Goal: Information Seeking & Learning: Learn about a topic

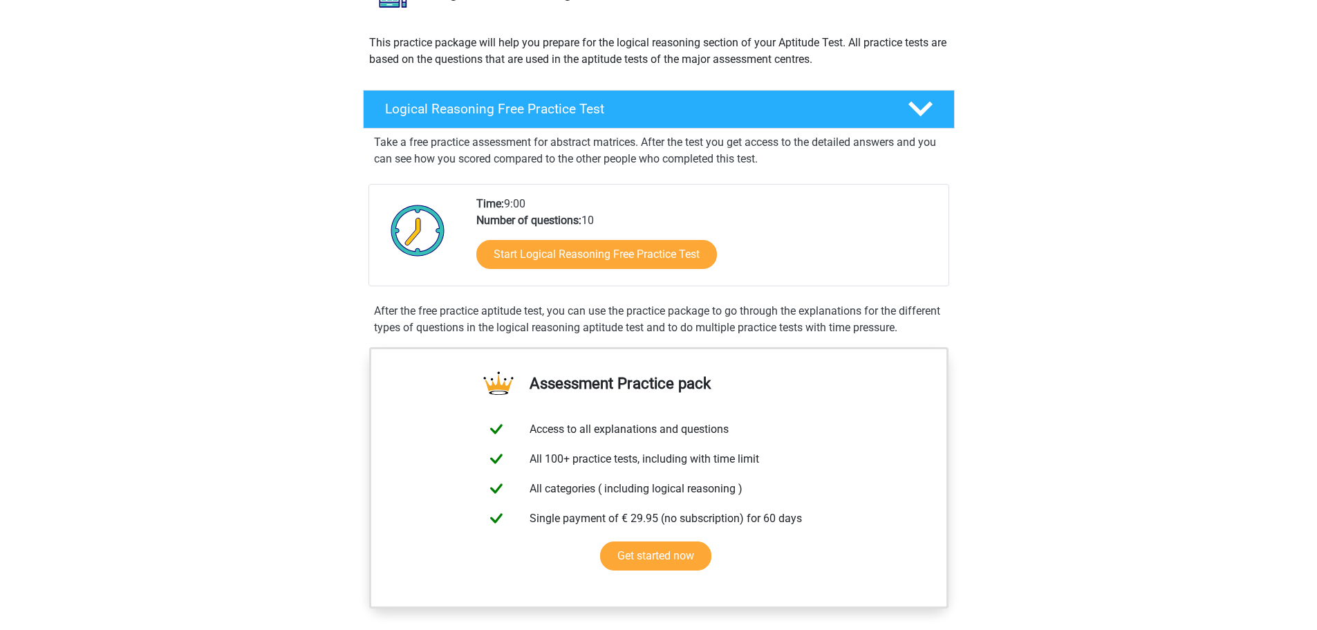
scroll to position [207, 0]
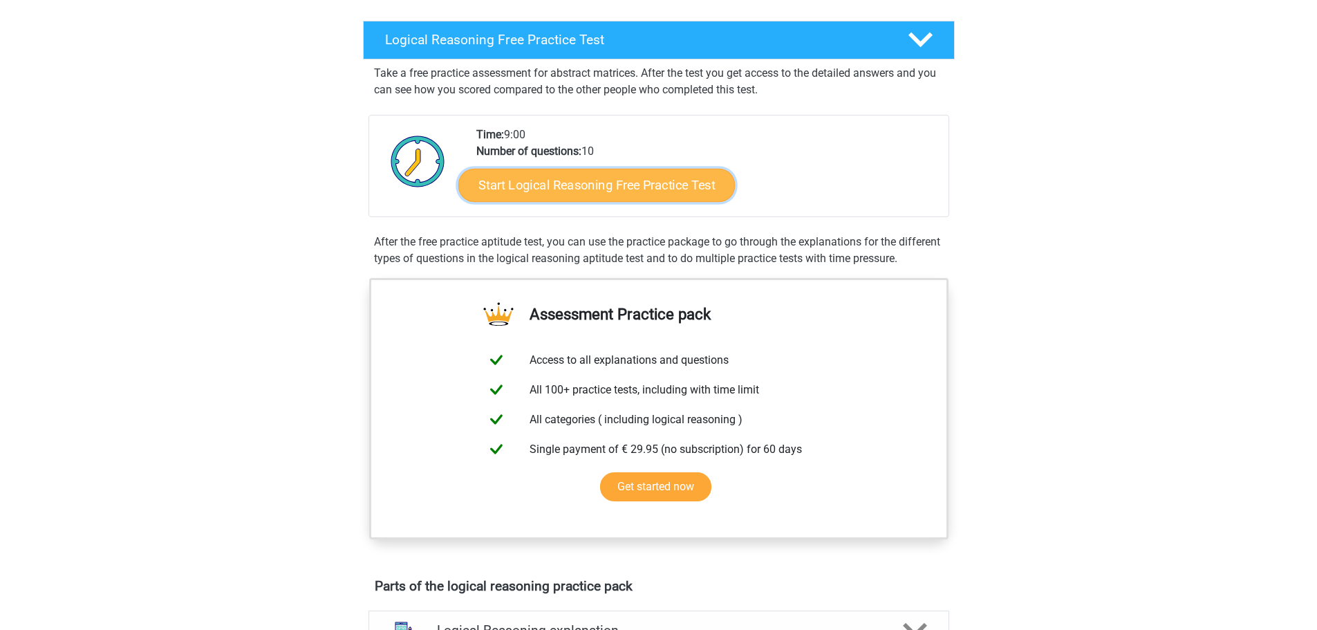
click at [617, 193] on link "Start Logical Reasoning Free Practice Test" at bounding box center [596, 184] width 276 height 33
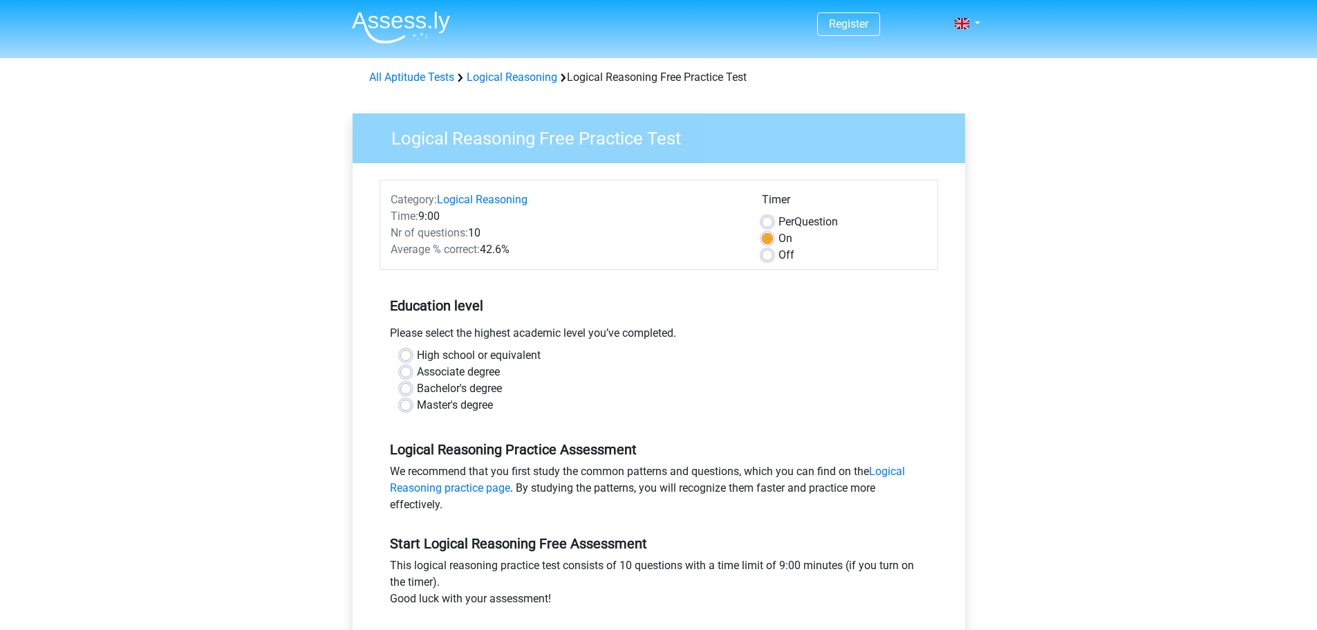
scroll to position [138, 0]
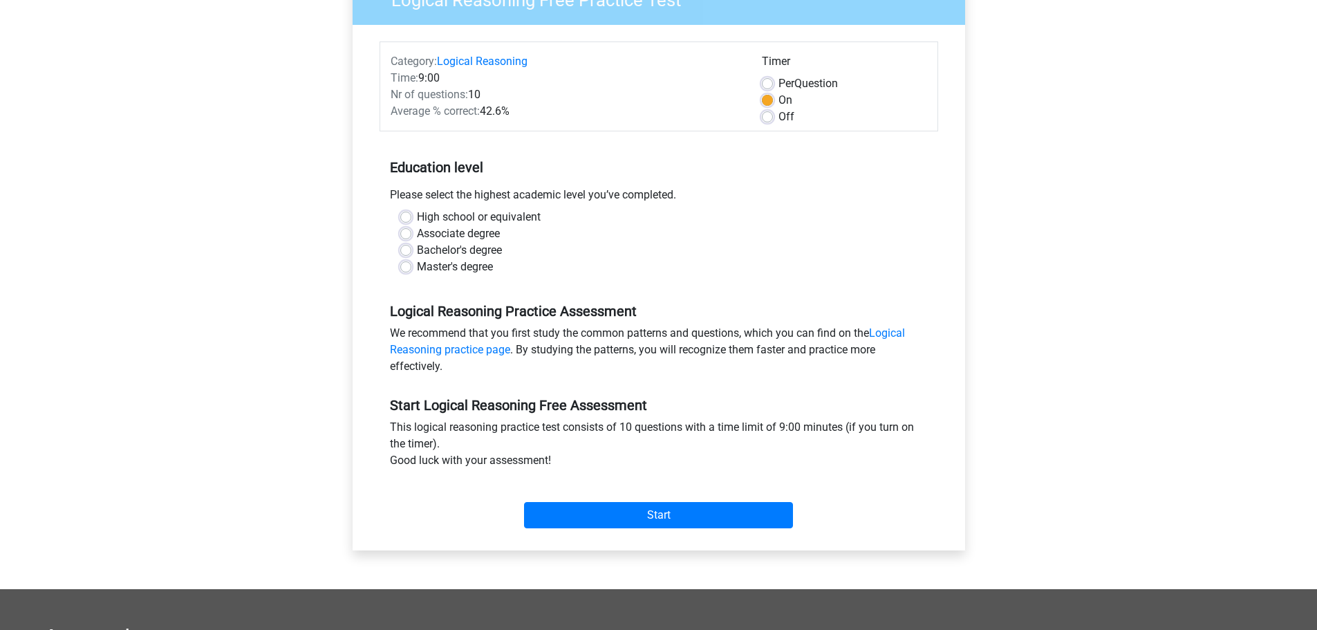
click at [417, 252] on label "Bachelor's degree" at bounding box center [459, 250] width 85 height 17
click at [408, 252] on input "Bachelor's degree" at bounding box center [405, 249] width 11 height 14
radio input "true"
click at [417, 265] on label "Master's degree" at bounding box center [455, 266] width 76 height 17
click at [402, 265] on input "Master's degree" at bounding box center [405, 265] width 11 height 14
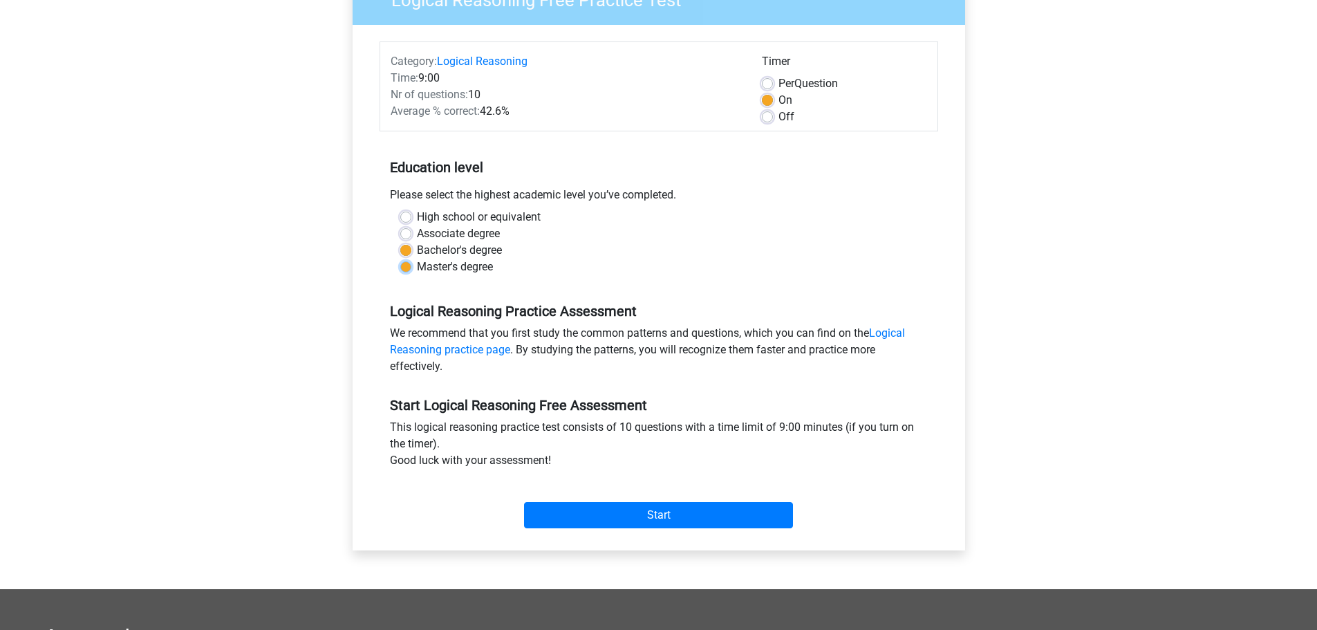
radio input "true"
click at [661, 519] on input "Start" at bounding box center [658, 515] width 269 height 26
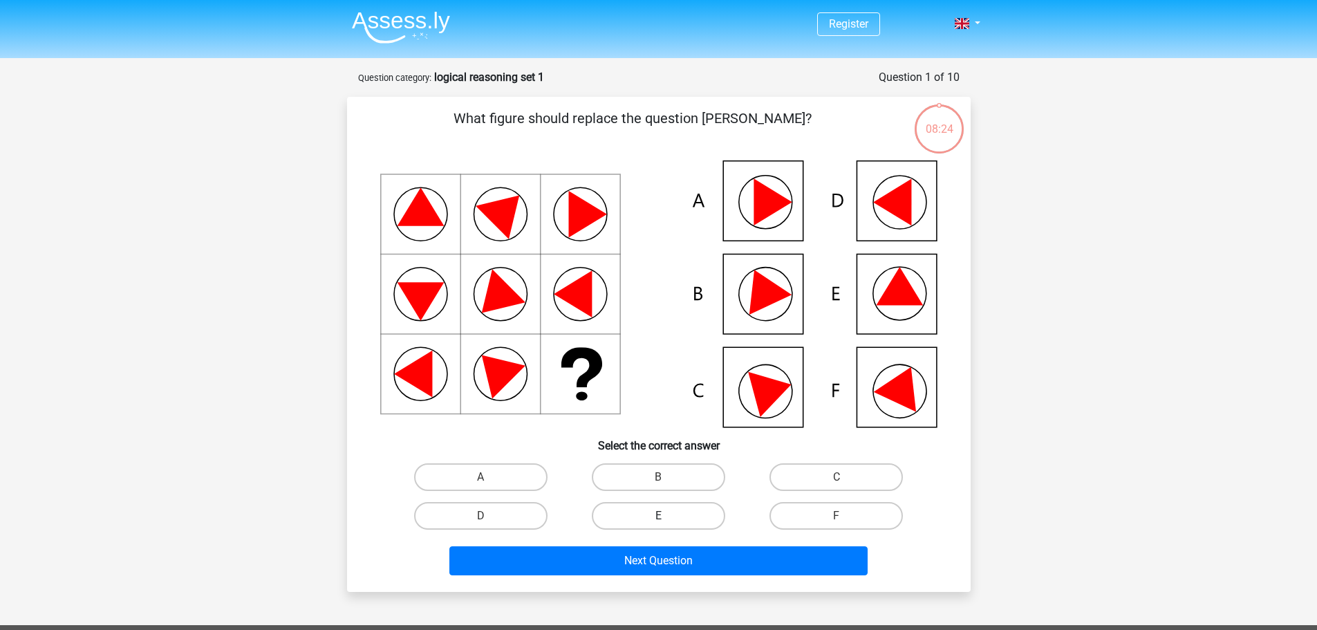
click at [673, 514] on label "E" at bounding box center [658, 516] width 133 height 28
click at [667, 516] on input "E" at bounding box center [662, 520] width 9 height 9
radio input "true"
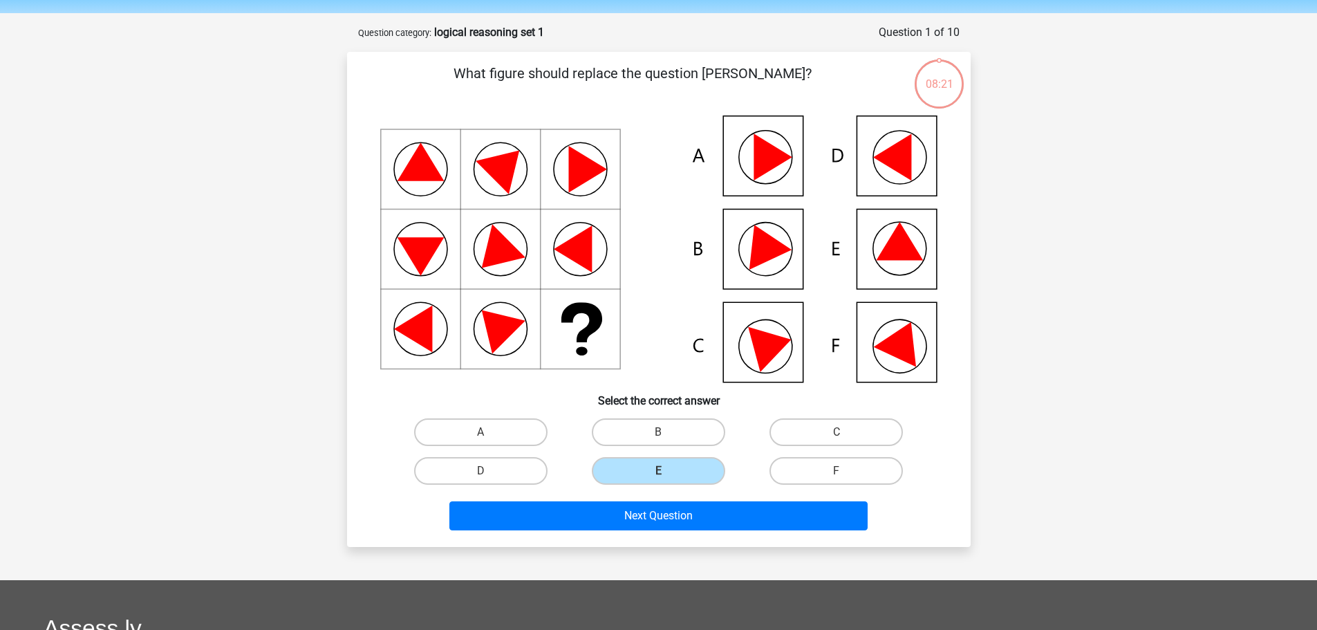
scroll to position [69, 0]
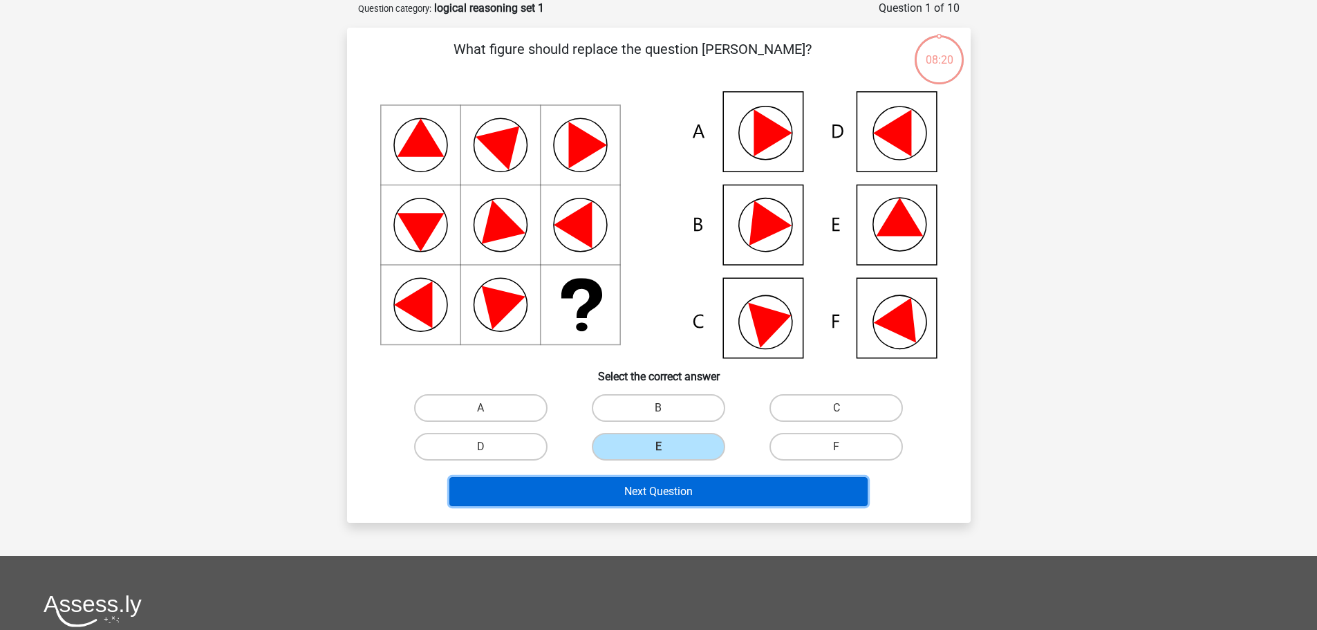
click at [713, 491] on button "Next Question" at bounding box center [658, 491] width 418 height 29
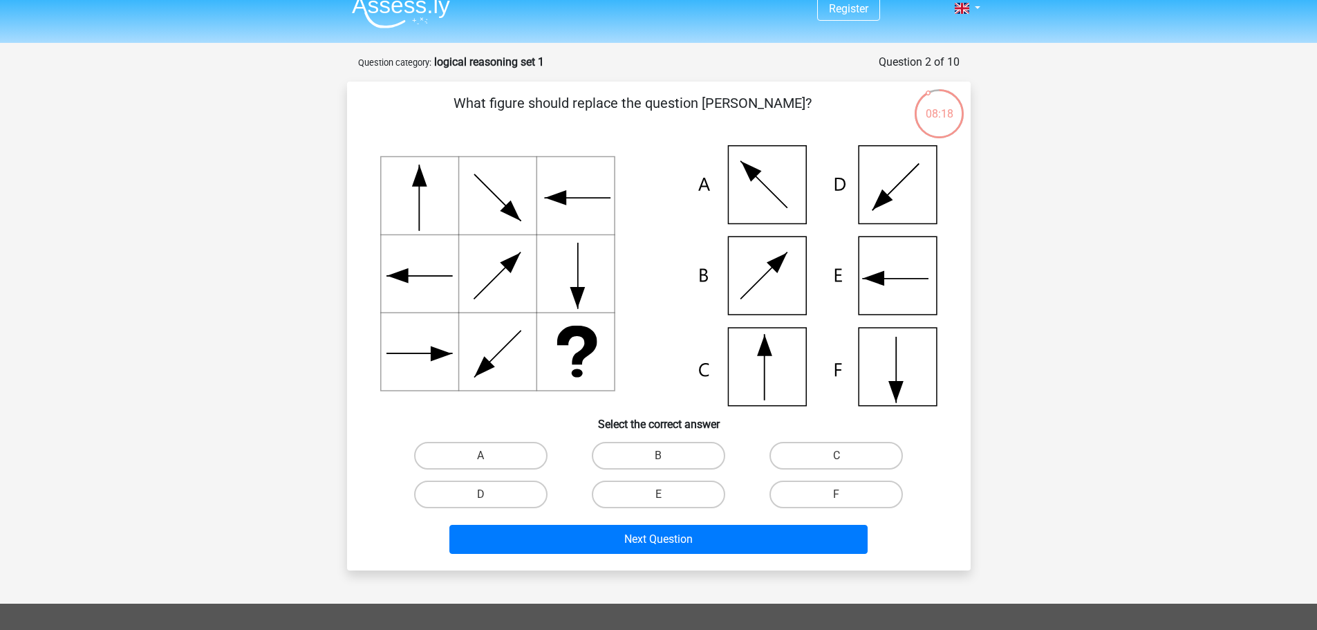
scroll to position [0, 0]
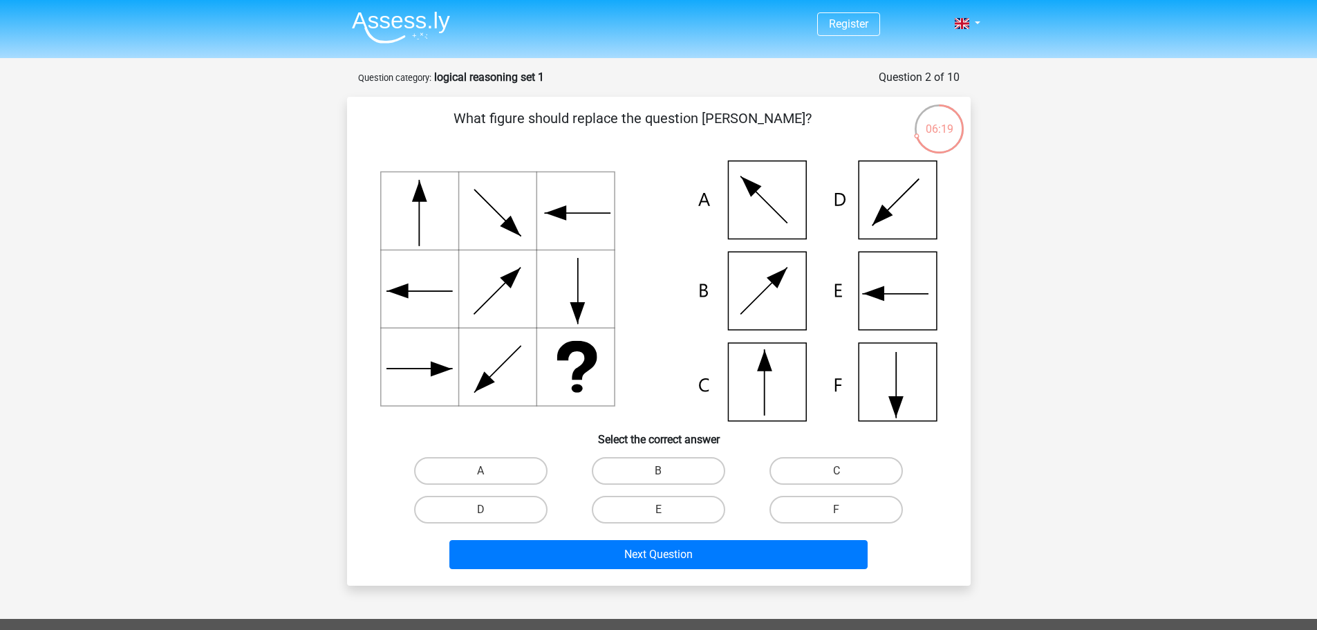
click at [1254, 215] on div "Register Nederlands English" at bounding box center [658, 492] width 1317 height 984
click at [863, 477] on label "C" at bounding box center [835, 471] width 133 height 28
click at [845, 477] on input "C" at bounding box center [840, 475] width 9 height 9
radio input "true"
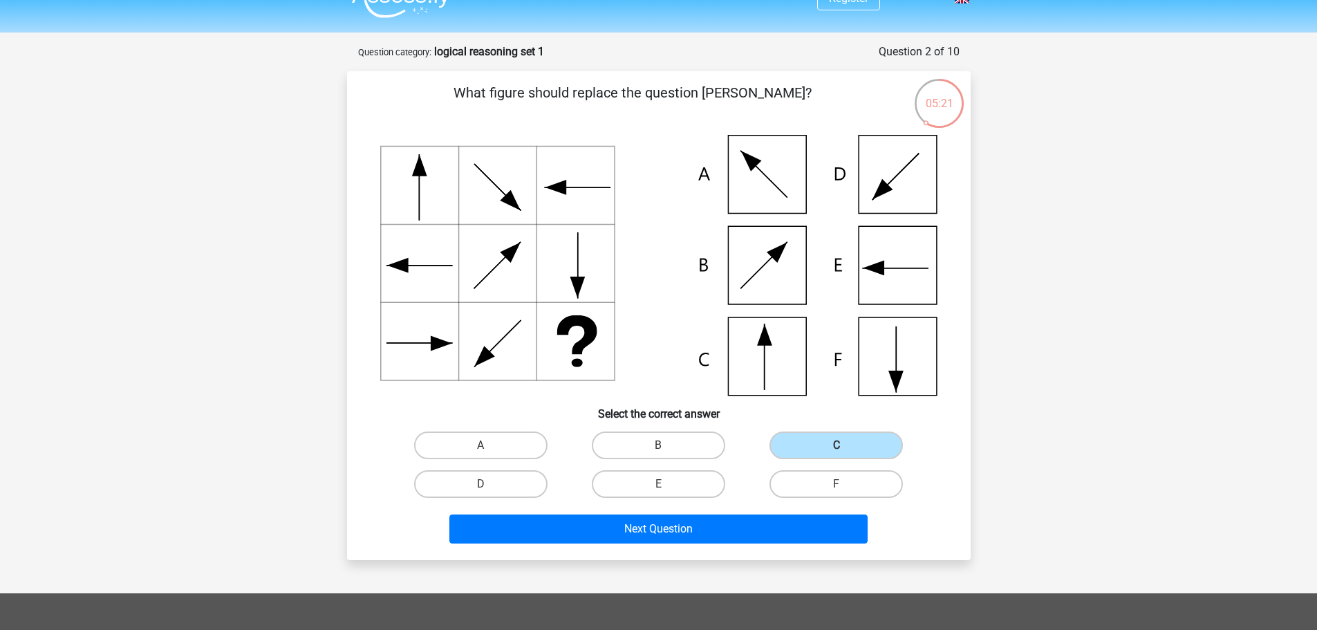
scroll to position [69, 0]
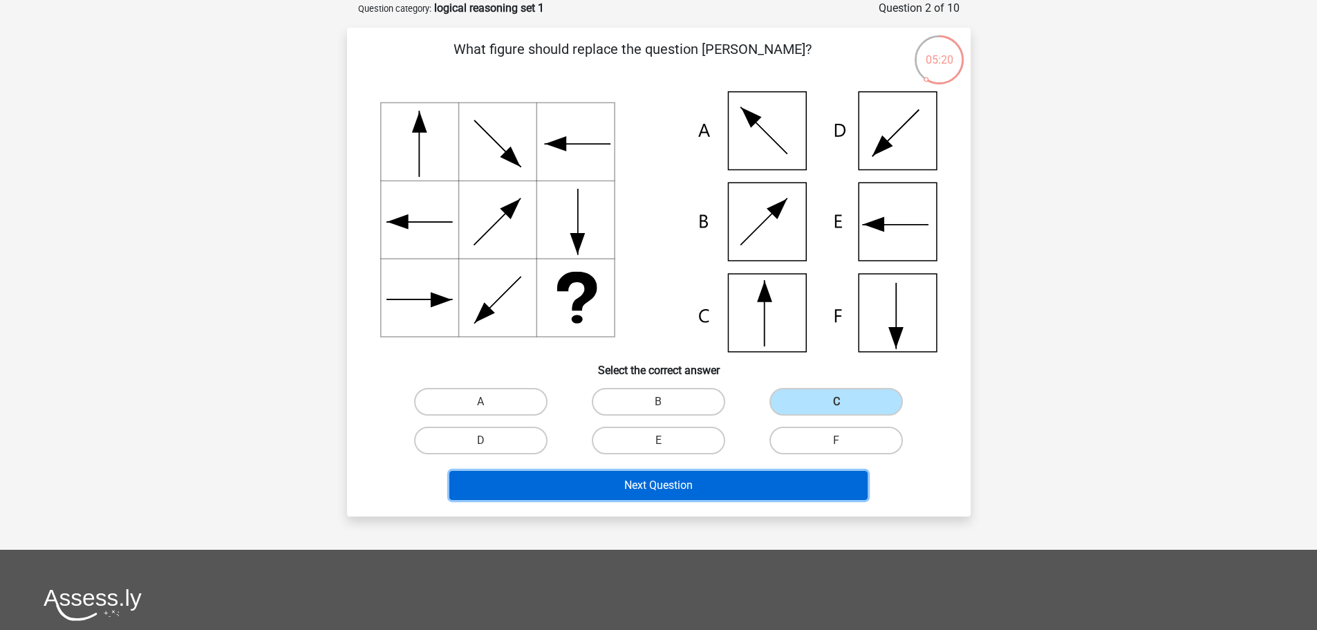
click at [715, 486] on button "Next Question" at bounding box center [658, 485] width 418 height 29
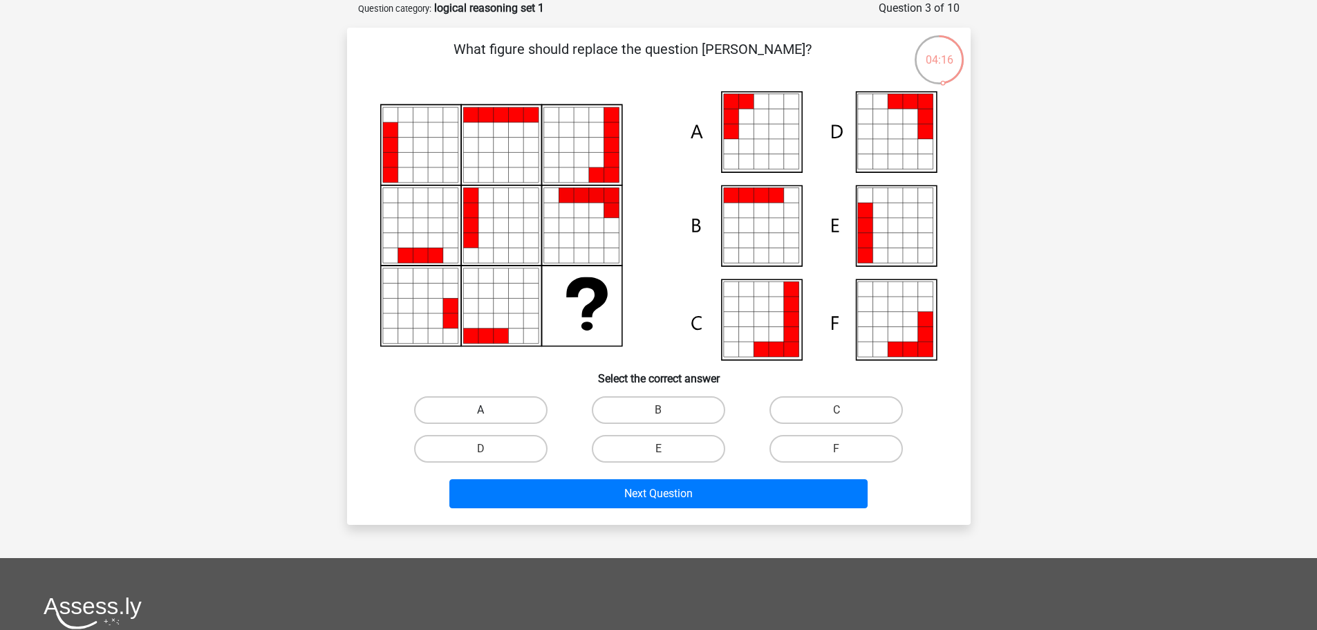
click at [510, 400] on label "A" at bounding box center [480, 410] width 133 height 28
click at [489, 410] on input "A" at bounding box center [484, 414] width 9 height 9
radio input "true"
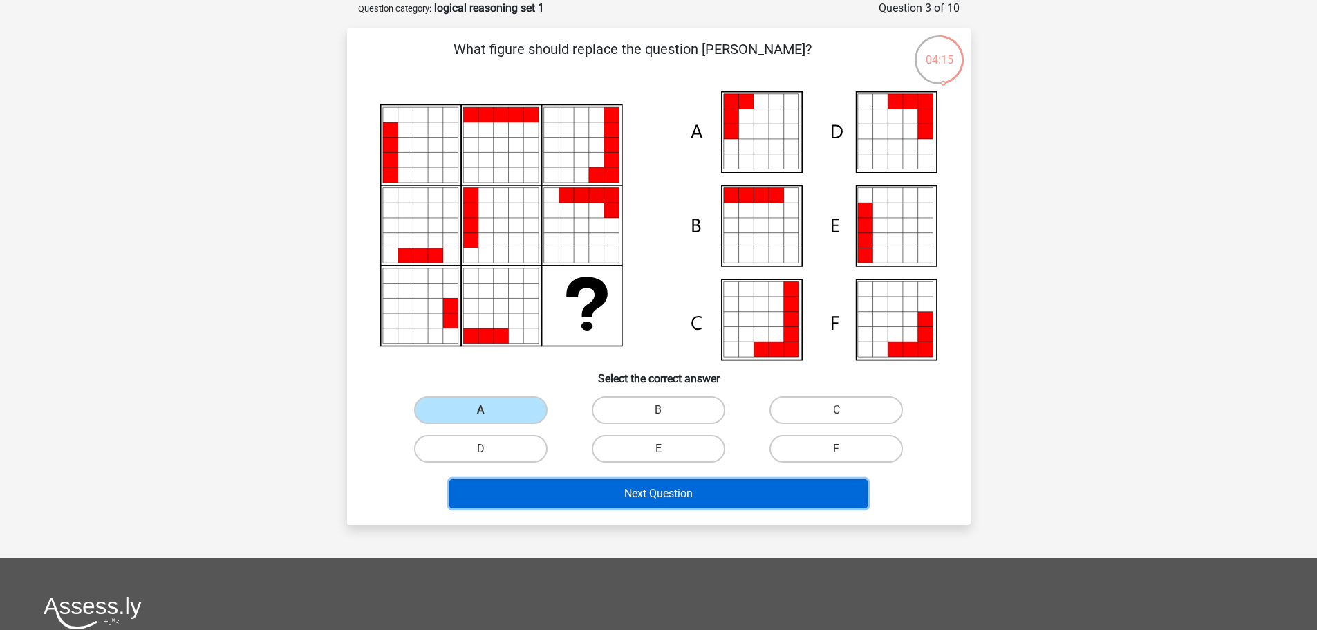
click at [639, 486] on button "Next Question" at bounding box center [658, 493] width 418 height 29
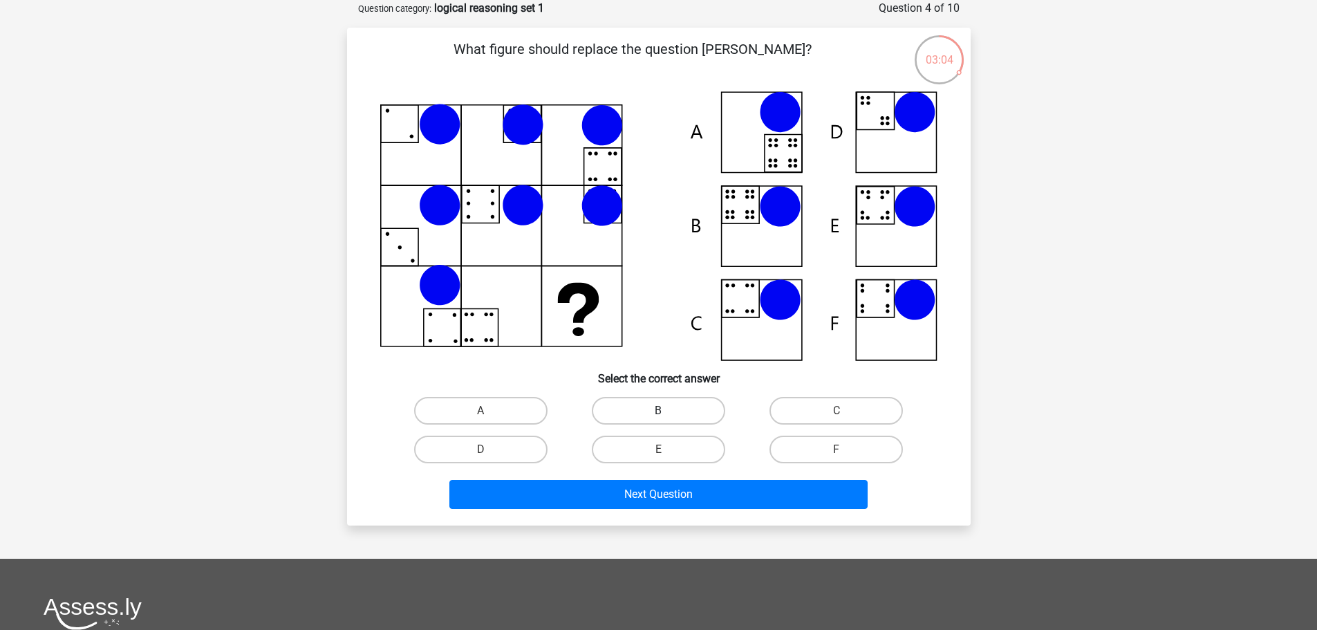
click at [679, 413] on label "B" at bounding box center [658, 411] width 133 height 28
click at [667, 413] on input "B" at bounding box center [662, 415] width 9 height 9
radio input "true"
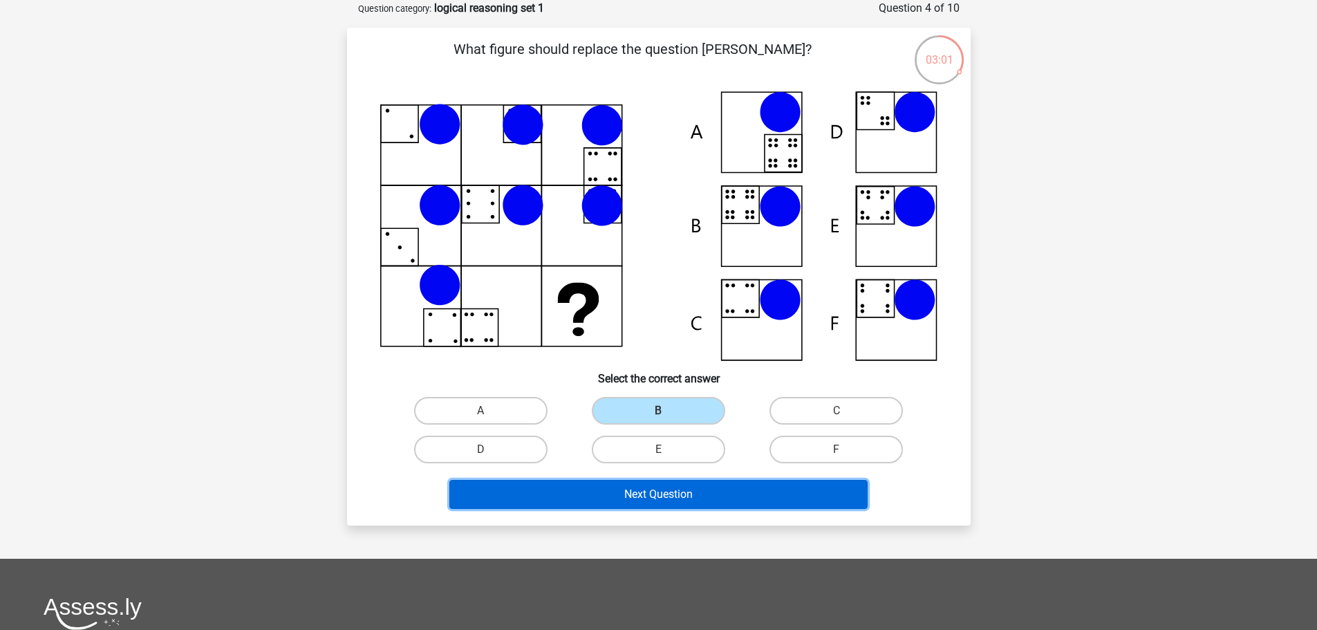
click at [663, 491] on button "Next Question" at bounding box center [658, 494] width 418 height 29
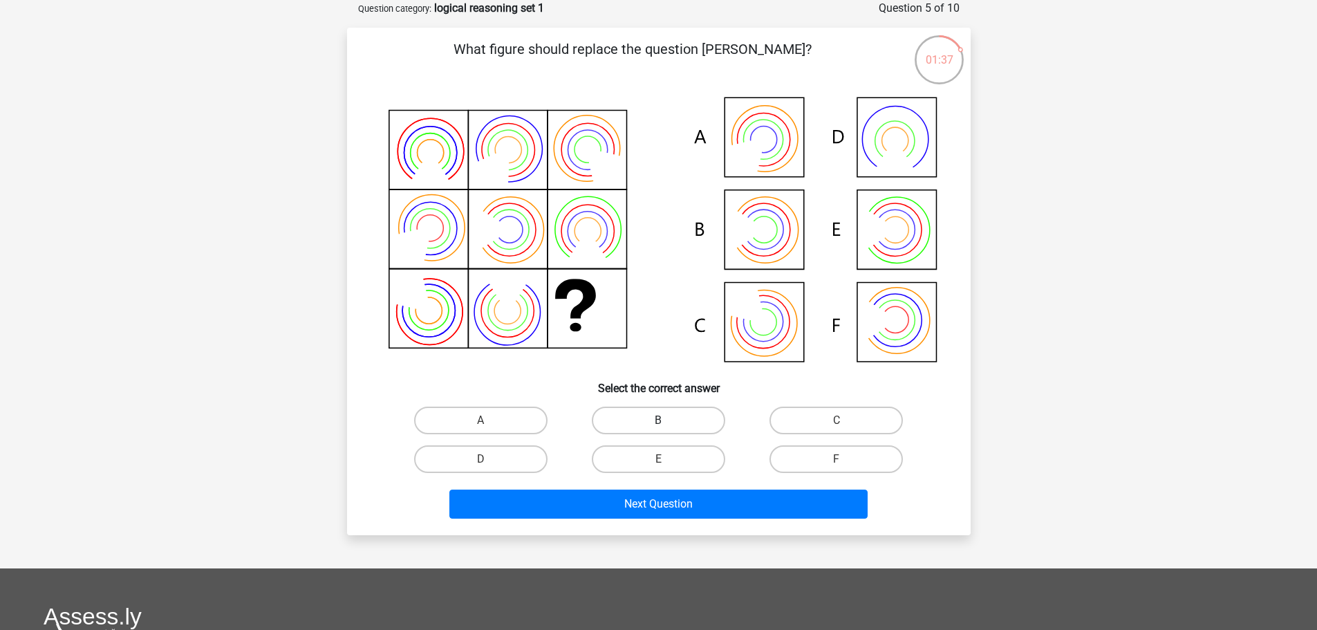
click at [656, 417] on label "B" at bounding box center [658, 420] width 133 height 28
click at [658, 420] on input "B" at bounding box center [662, 424] width 9 height 9
radio input "true"
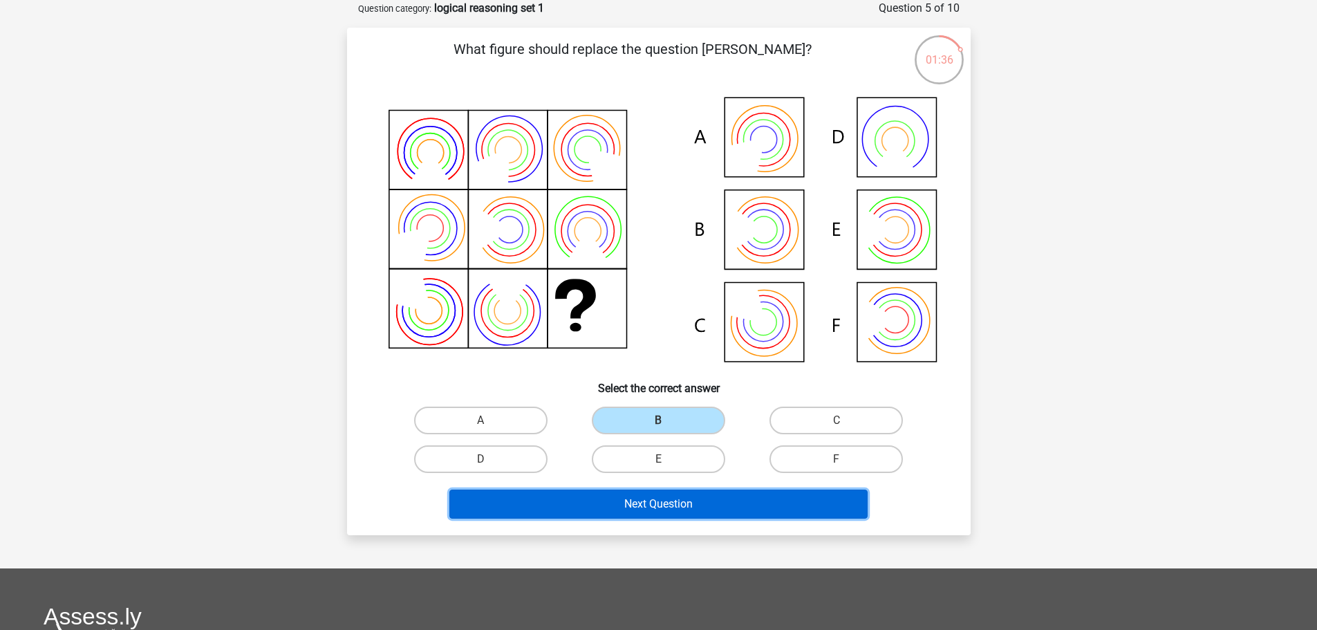
click at [711, 505] on button "Next Question" at bounding box center [658, 503] width 418 height 29
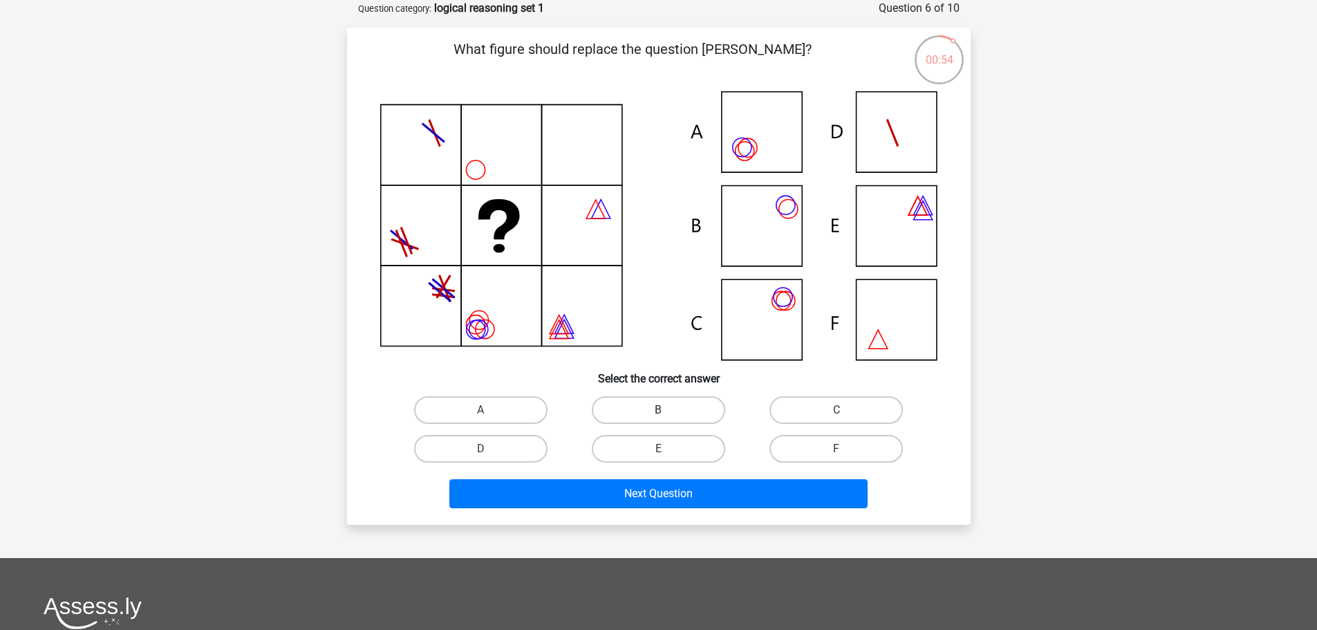
click at [667, 399] on label "B" at bounding box center [658, 410] width 133 height 28
click at [667, 410] on input "B" at bounding box center [662, 414] width 9 height 9
radio input "true"
click at [836, 410] on input "C" at bounding box center [840, 414] width 9 height 9
radio input "true"
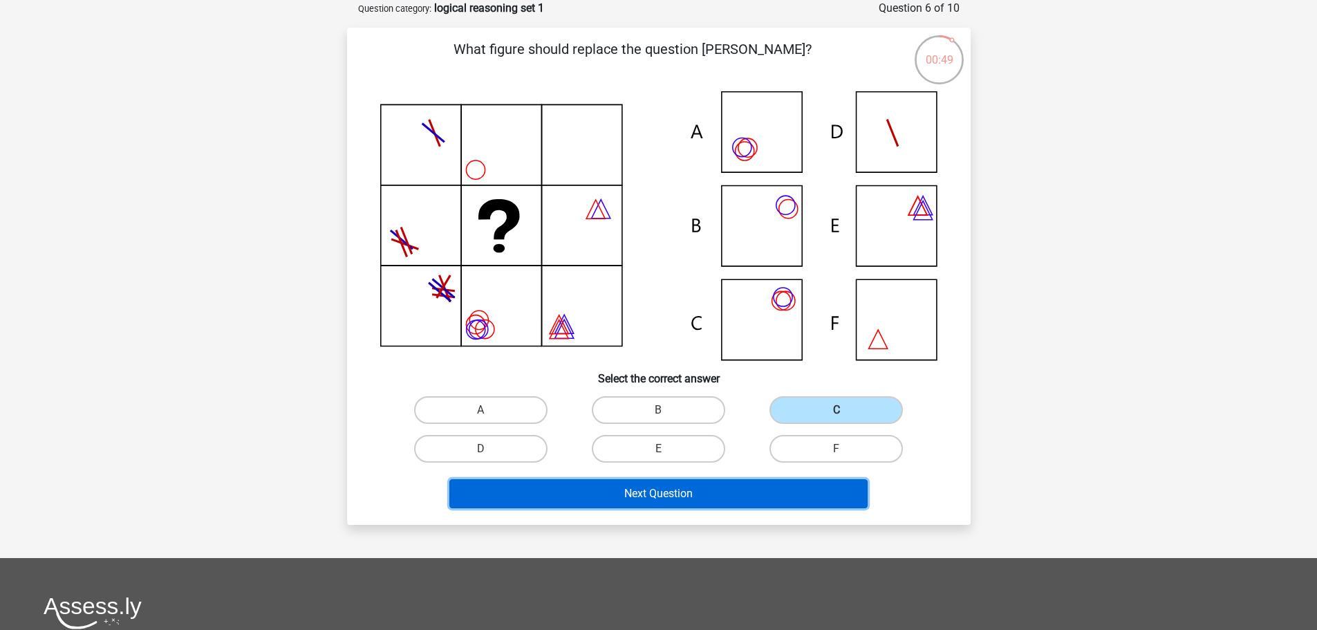
click at [700, 490] on button "Next Question" at bounding box center [658, 493] width 418 height 29
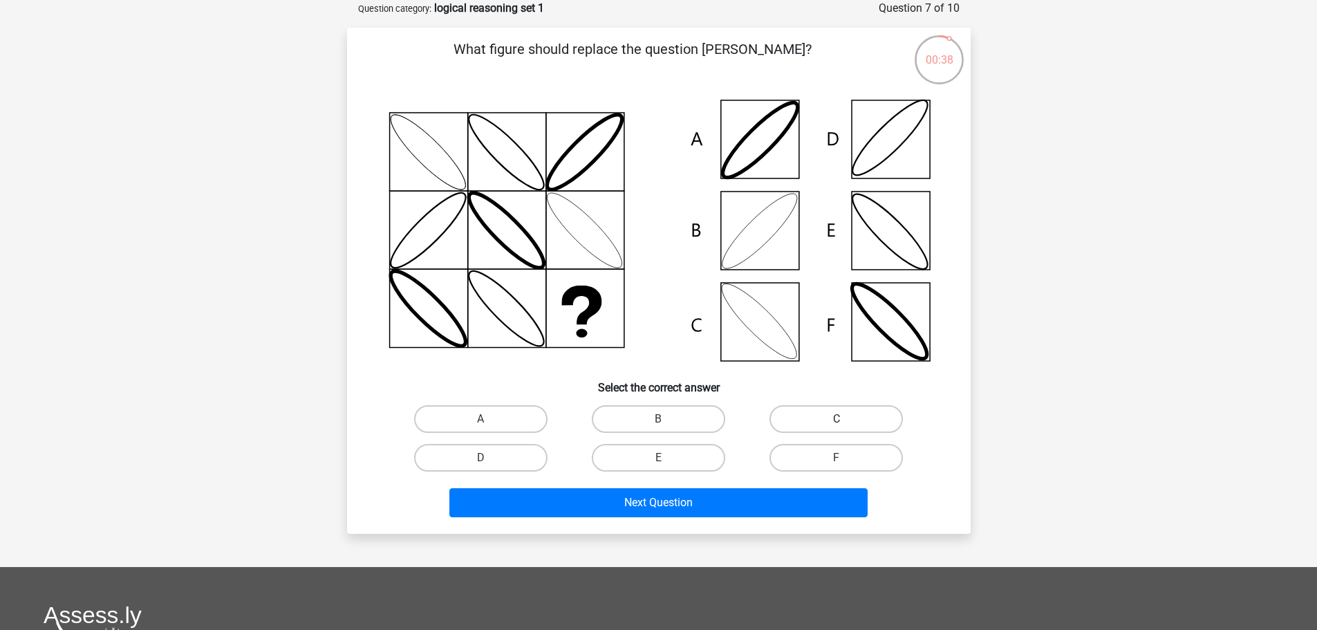
click at [825, 415] on label "C" at bounding box center [835, 419] width 133 height 28
click at [836, 419] on input "C" at bounding box center [840, 423] width 9 height 9
radio input "true"
click at [701, 415] on label "B" at bounding box center [658, 419] width 133 height 28
click at [667, 419] on input "B" at bounding box center [662, 423] width 9 height 9
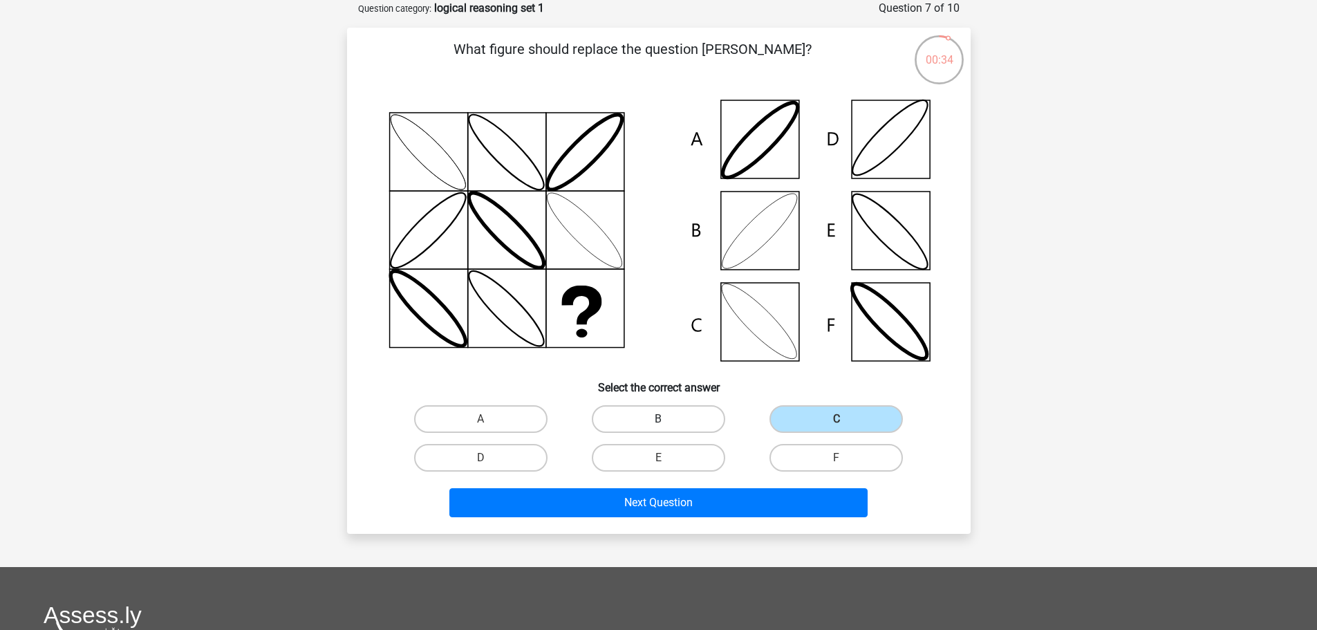
radio input "true"
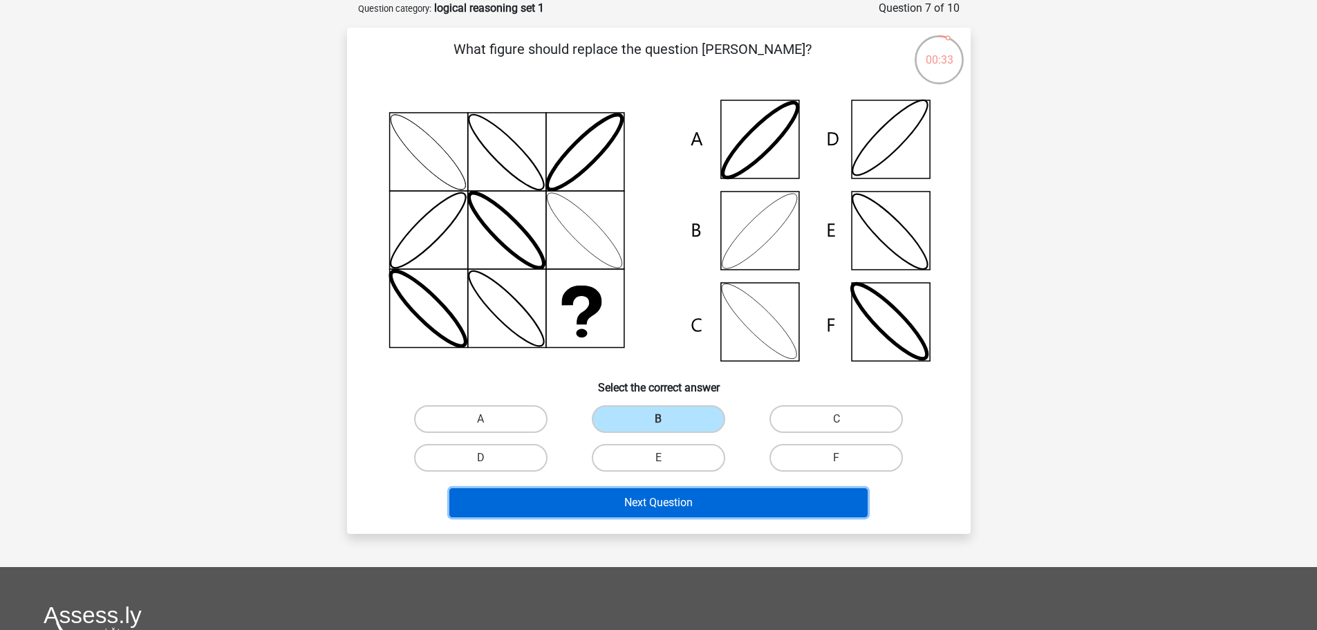
click at [677, 496] on button "Next Question" at bounding box center [658, 502] width 418 height 29
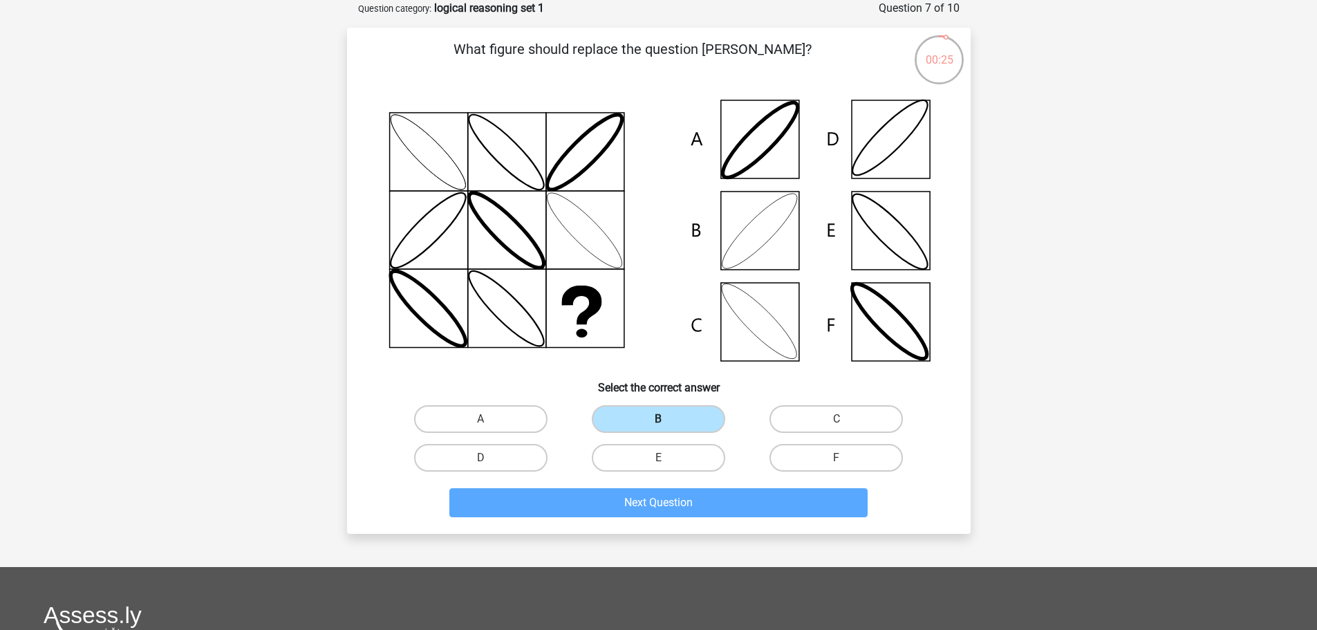
click at [668, 420] on label "B" at bounding box center [658, 419] width 133 height 28
click at [667, 420] on input "B" at bounding box center [662, 423] width 9 height 9
click at [1001, 196] on div "Register Nederlands English" at bounding box center [658, 431] width 1317 height 1001
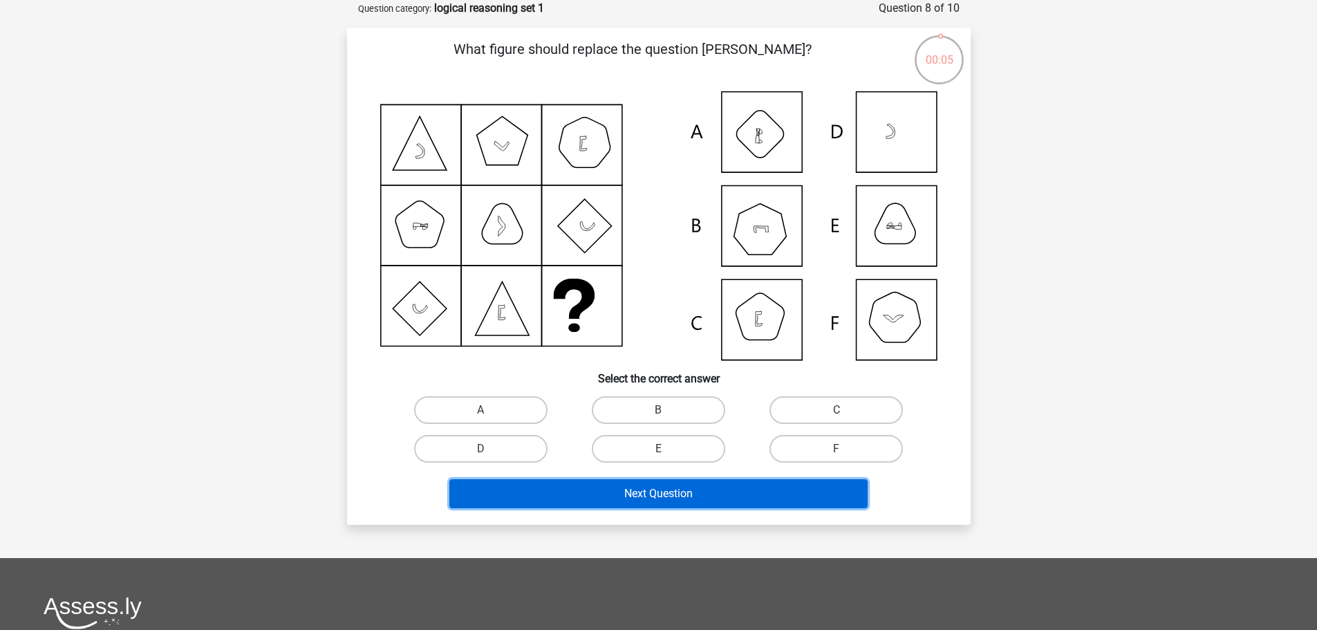
click at [581, 493] on button "Next Question" at bounding box center [658, 493] width 418 height 29
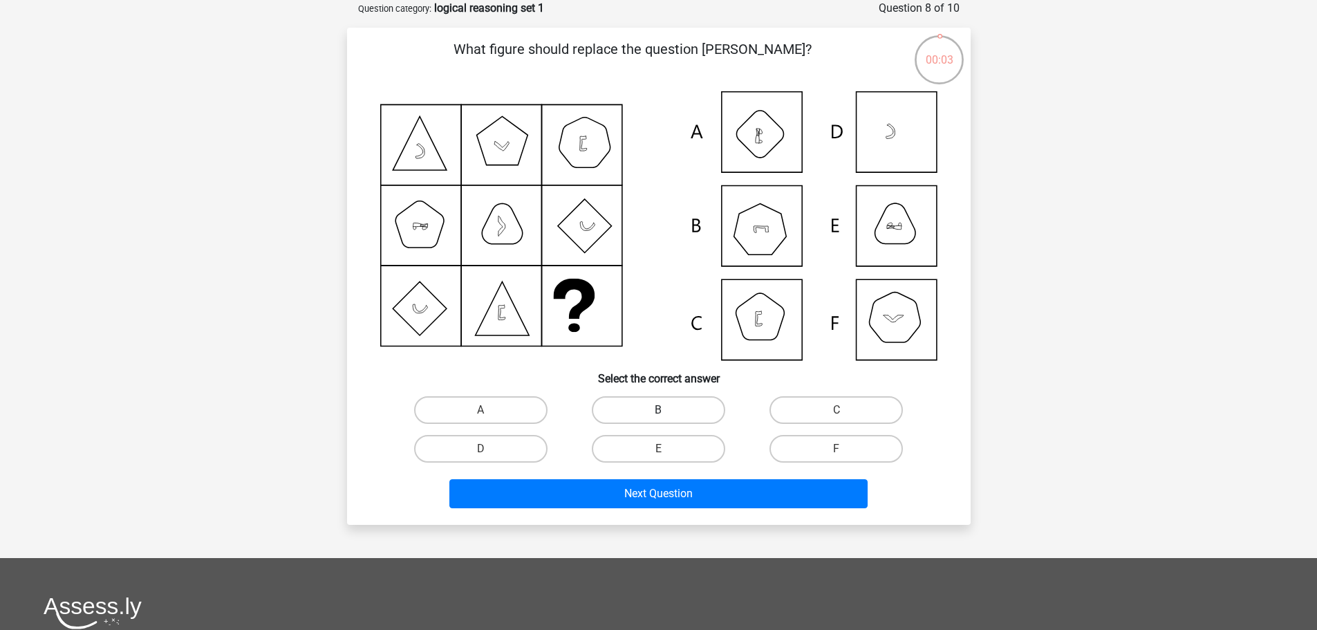
click at [654, 402] on label "B" at bounding box center [658, 410] width 133 height 28
click at [658, 410] on input "B" at bounding box center [662, 414] width 9 height 9
radio input "true"
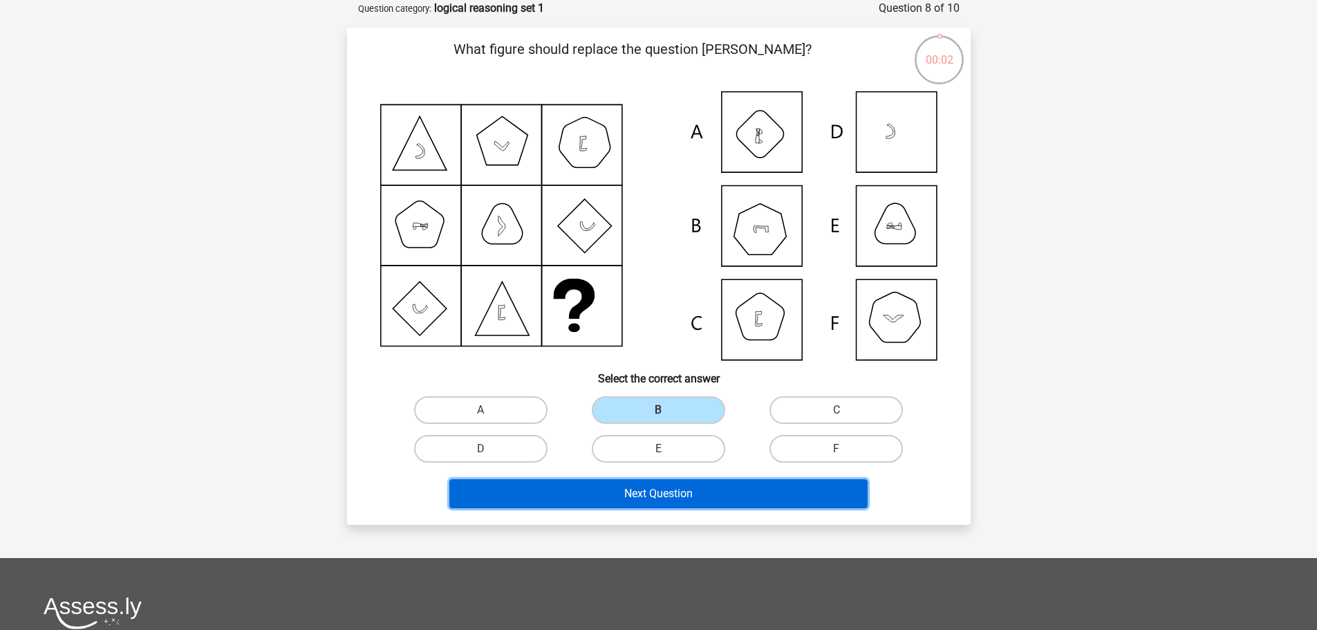
click at [650, 494] on button "Next Question" at bounding box center [658, 493] width 418 height 29
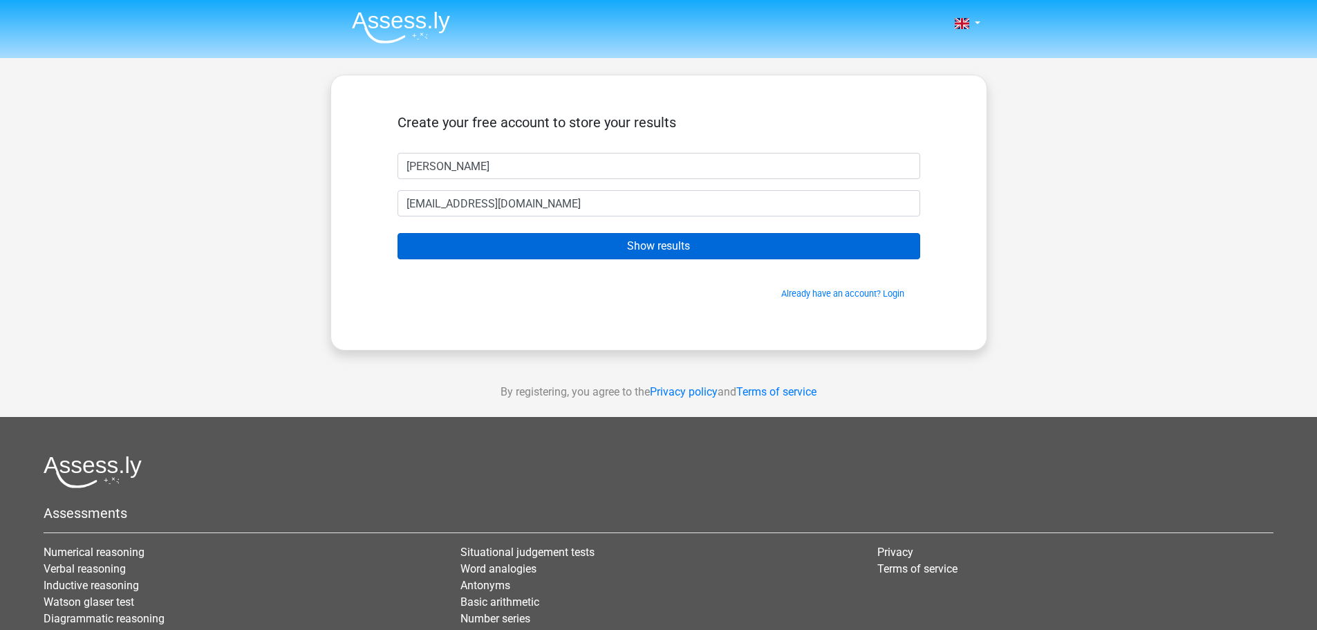
type input "shinojkarunan2000@gmail.com"
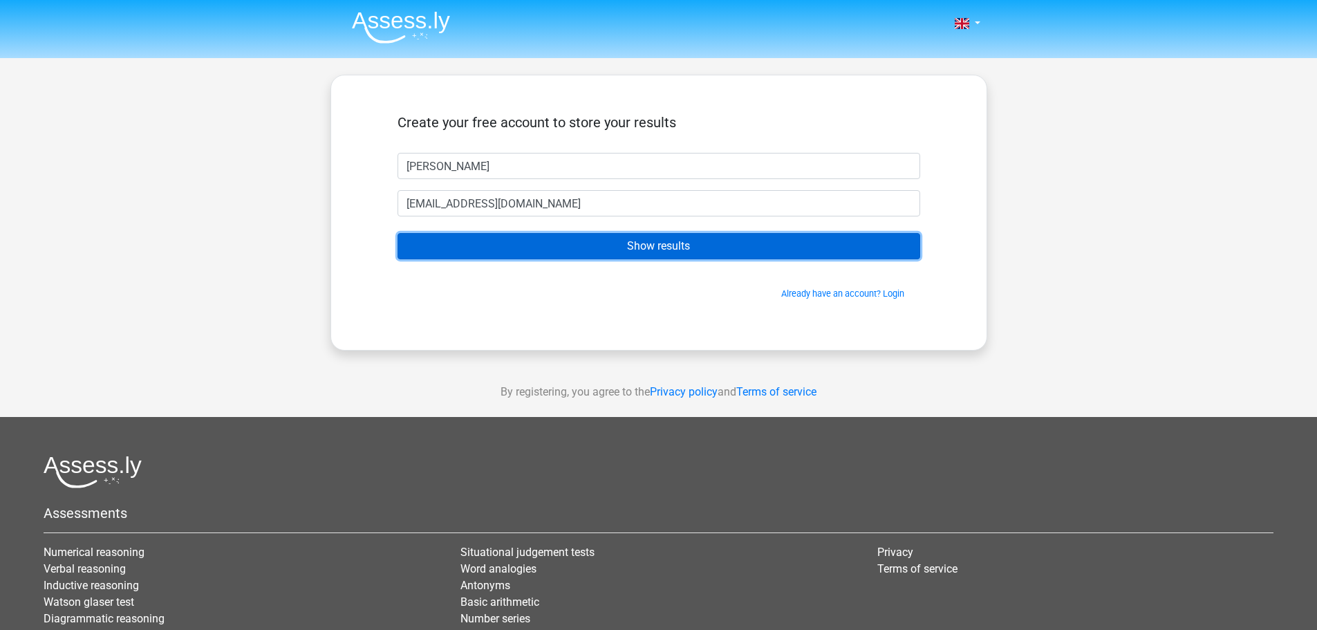
click at [662, 246] on input "Show results" at bounding box center [658, 246] width 523 height 26
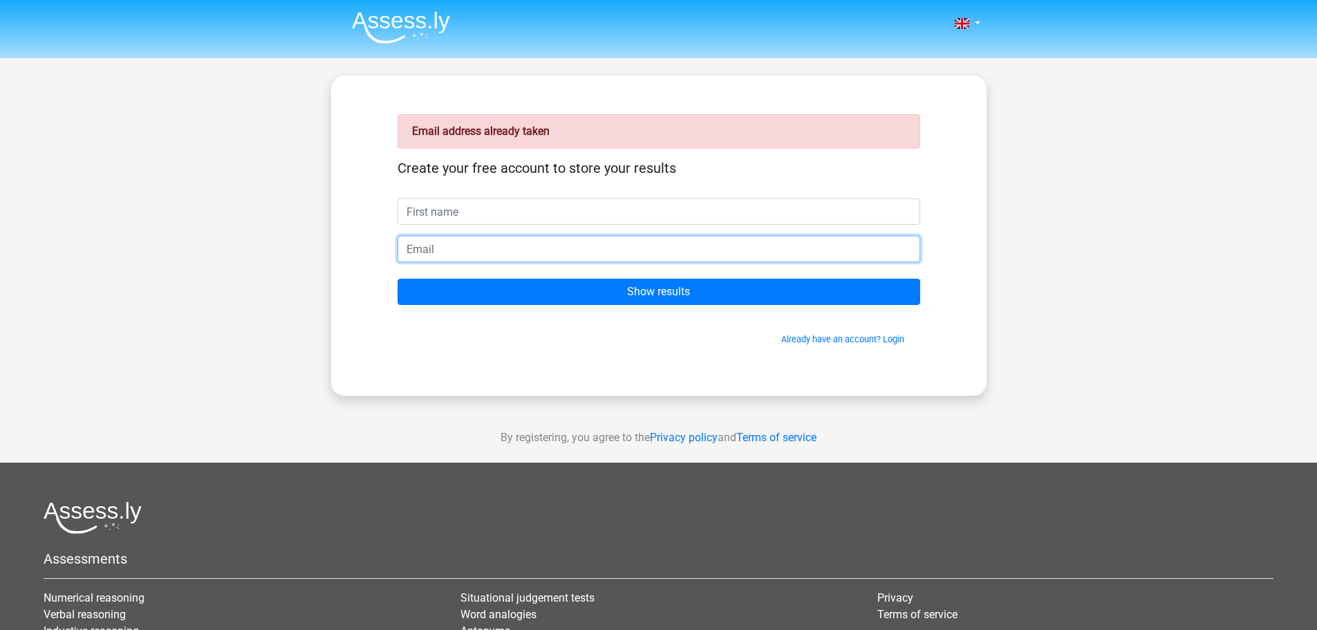
click at [489, 251] on input "email" at bounding box center [658, 249] width 523 height 26
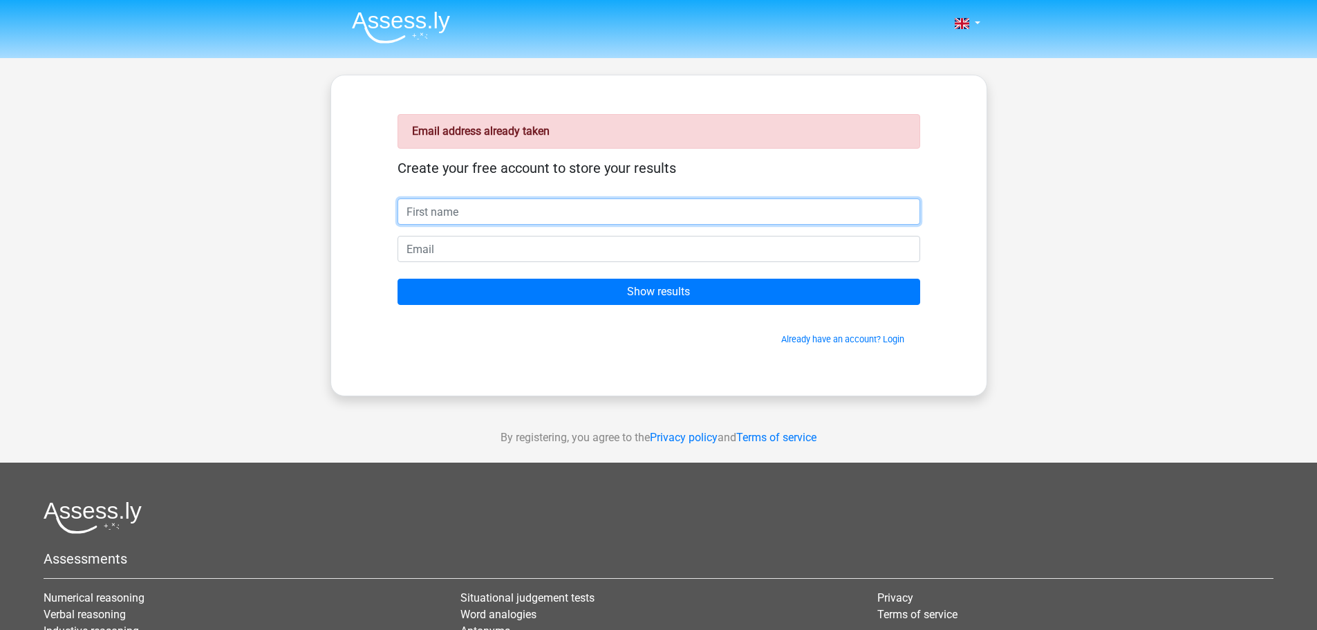
click at [489, 220] on input "text" at bounding box center [658, 211] width 523 height 26
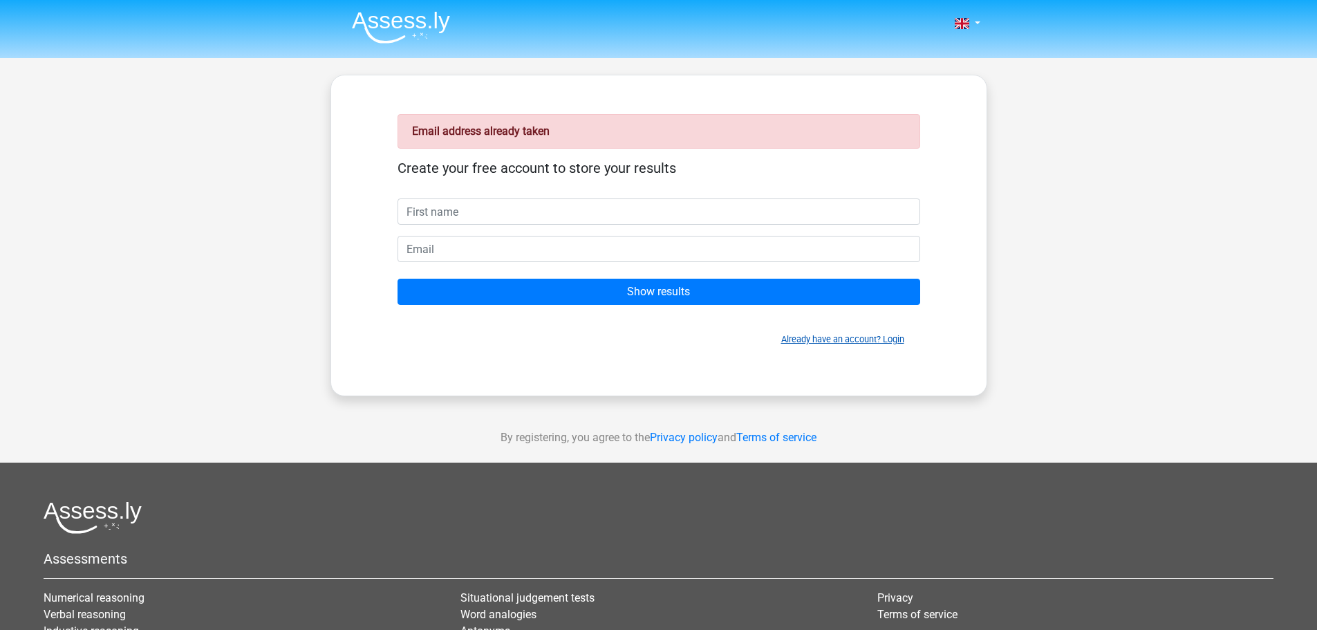
click at [882, 343] on link "Already have an account? Login" at bounding box center [842, 339] width 123 height 10
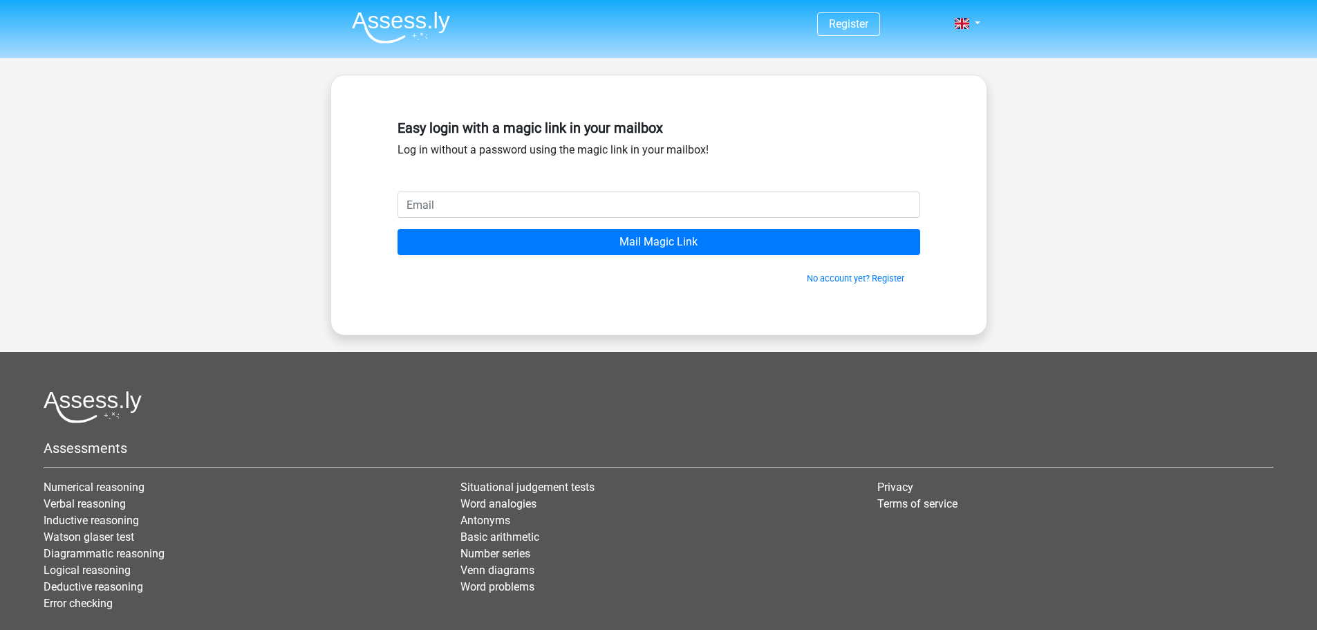
click at [563, 217] on input "email" at bounding box center [658, 204] width 523 height 26
click at [561, 211] on input "email" at bounding box center [658, 204] width 523 height 26
type input "s"
click at [867, 276] on link "No account yet? Register" at bounding box center [855, 278] width 97 height 10
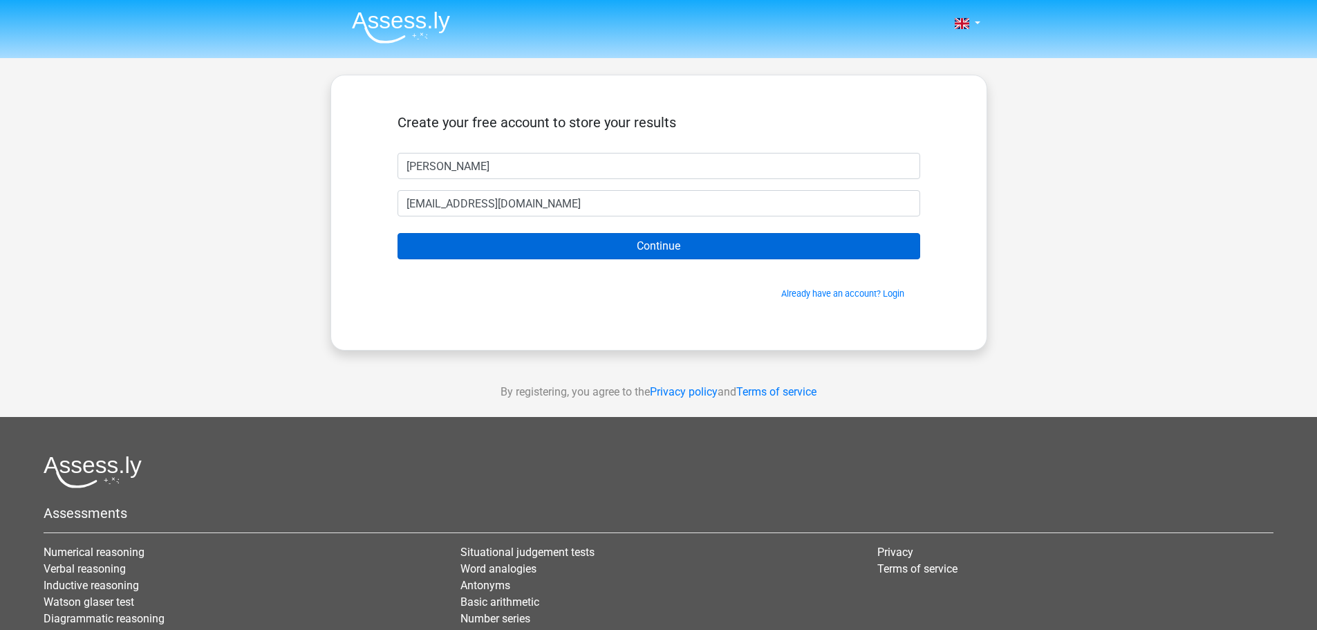
type input "[EMAIL_ADDRESS][DOMAIN_NAME]"
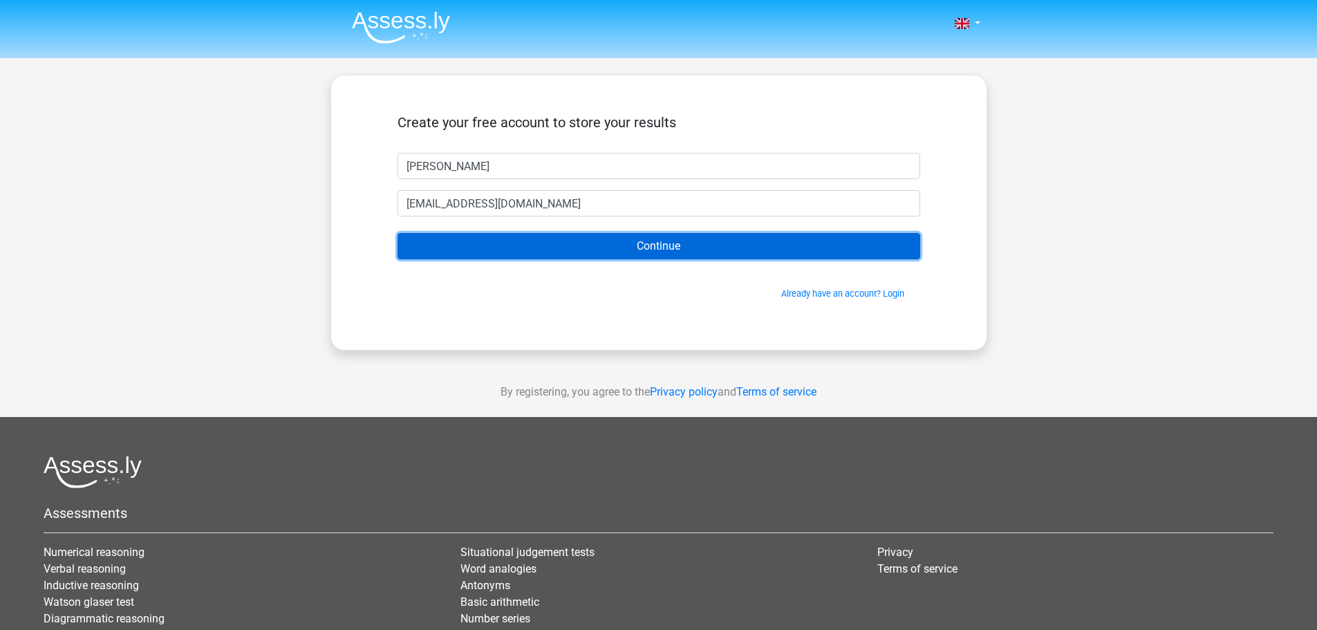
click at [637, 243] on input "Continue" at bounding box center [658, 246] width 523 height 26
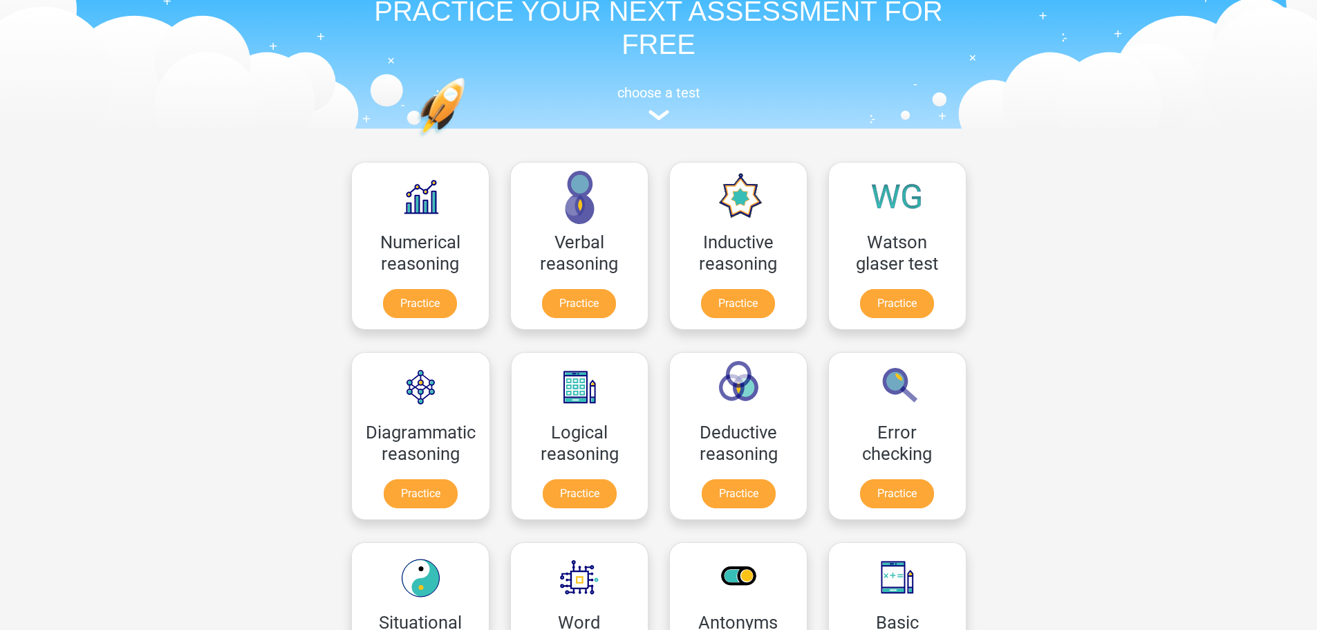
scroll to position [138, 0]
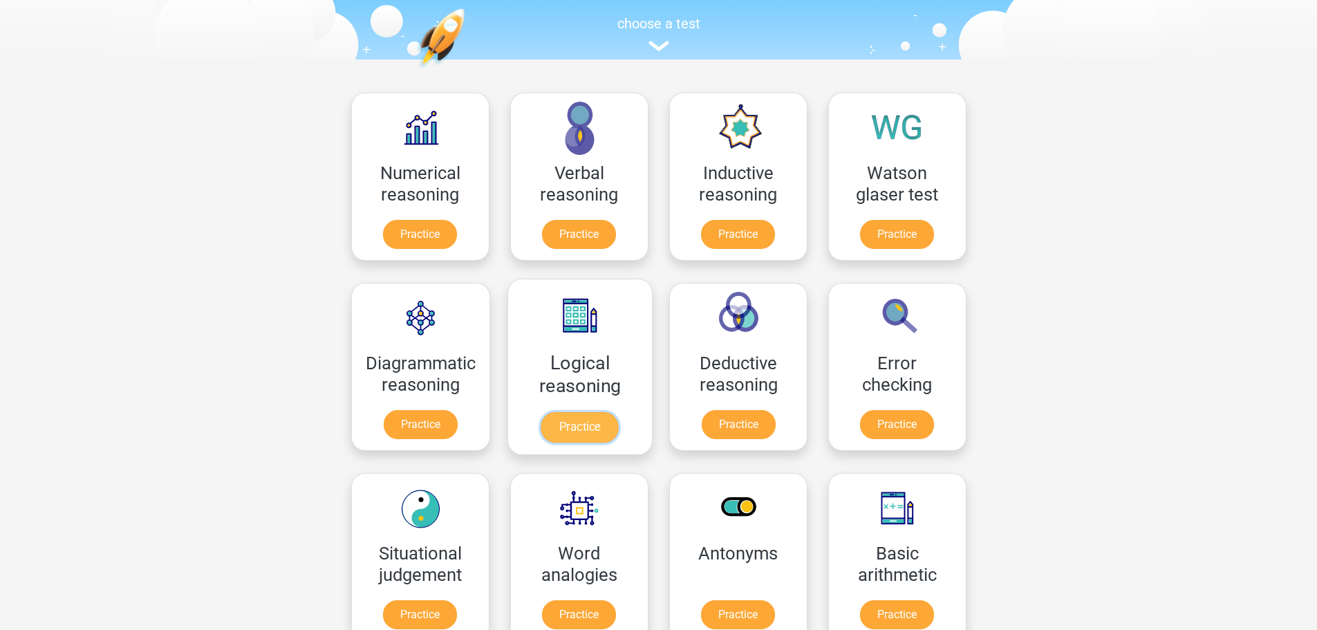
click at [590, 422] on link "Practice" at bounding box center [578, 427] width 77 height 30
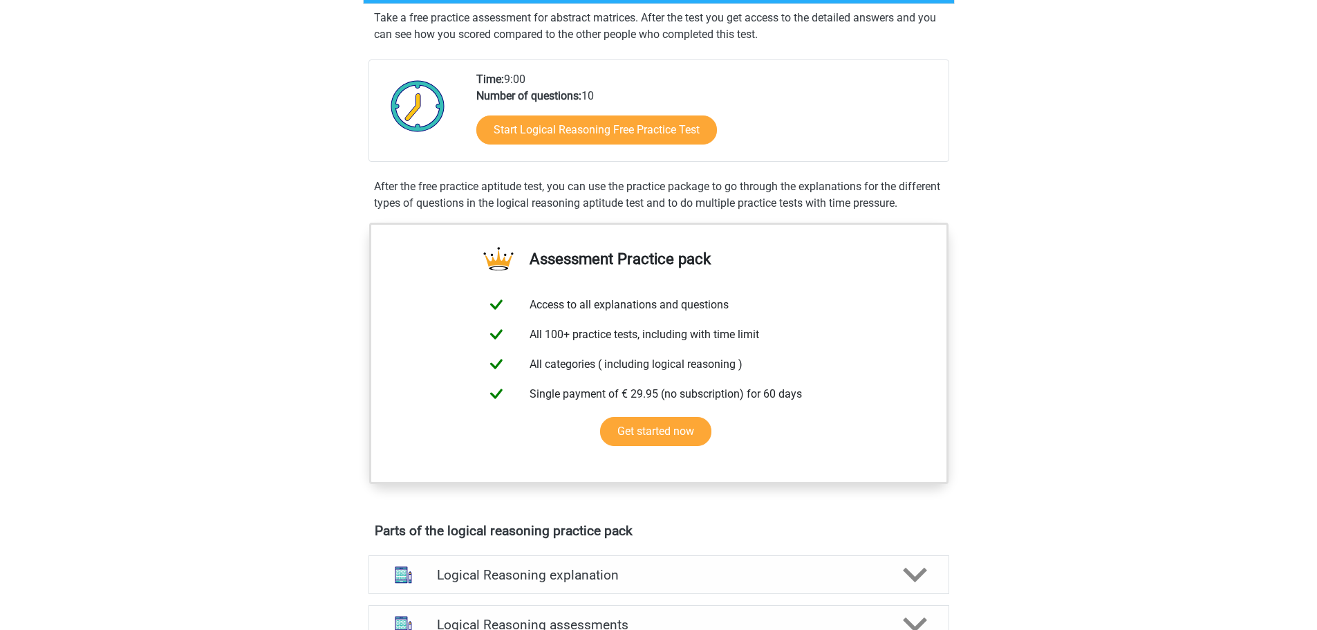
scroll to position [276, 0]
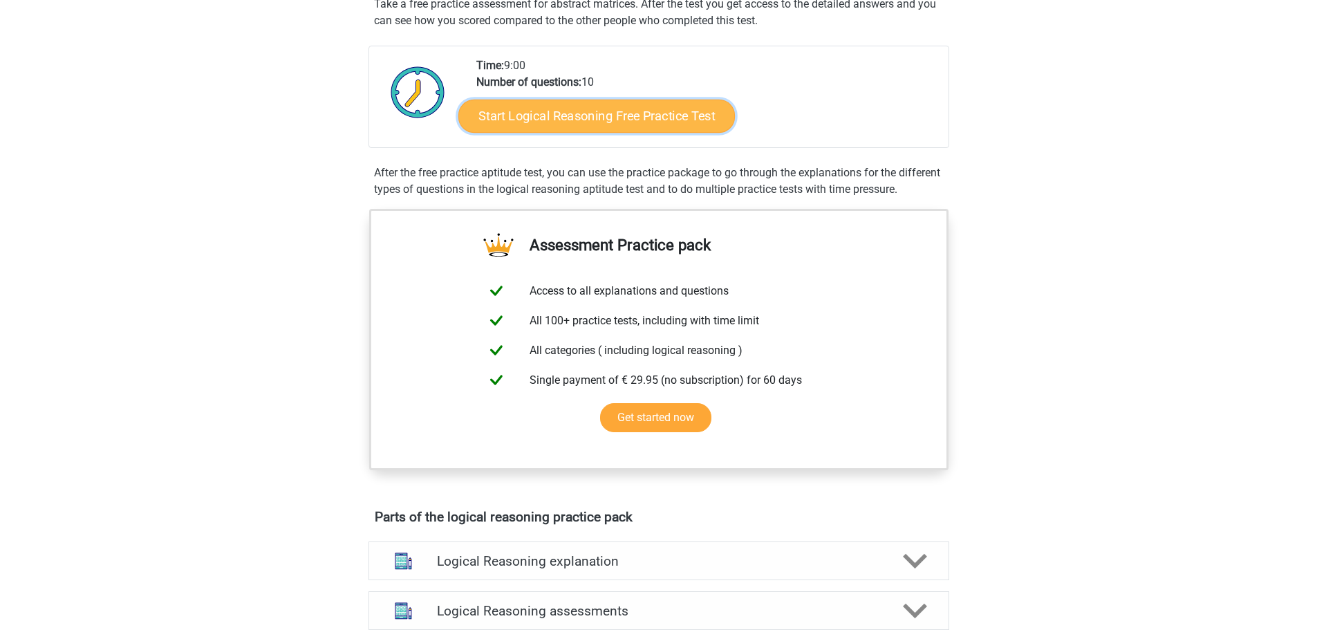
click at [663, 117] on link "Start Logical Reasoning Free Practice Test" at bounding box center [596, 115] width 276 height 33
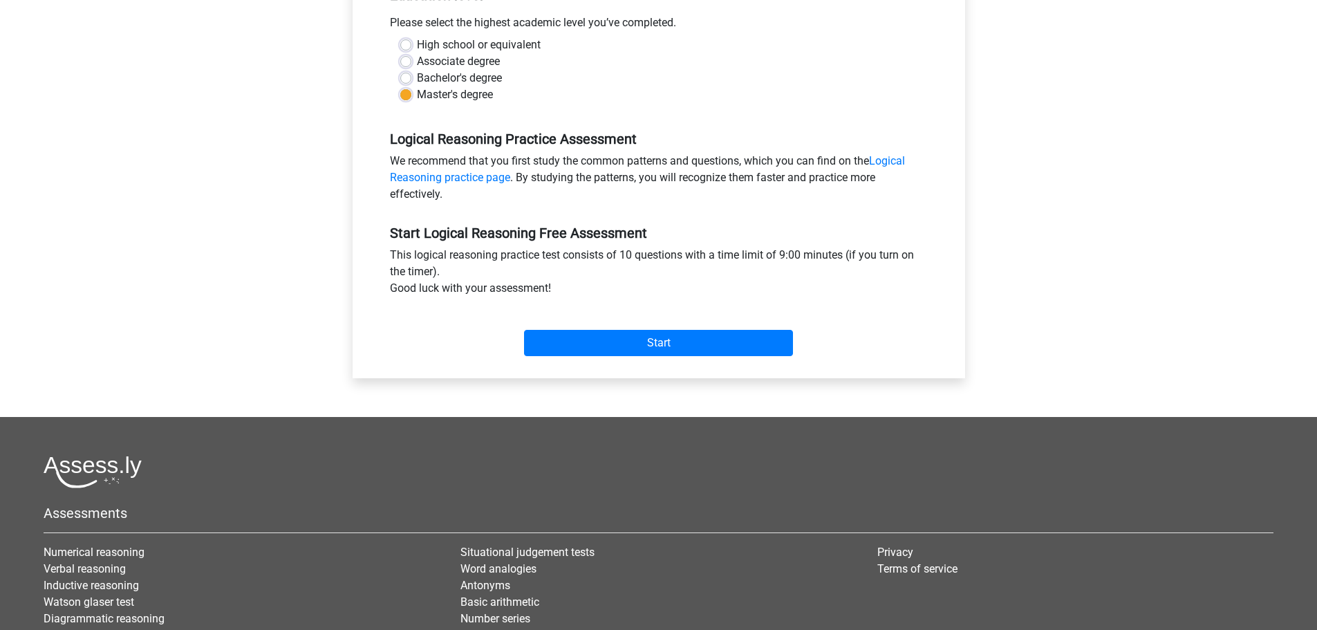
scroll to position [346, 0]
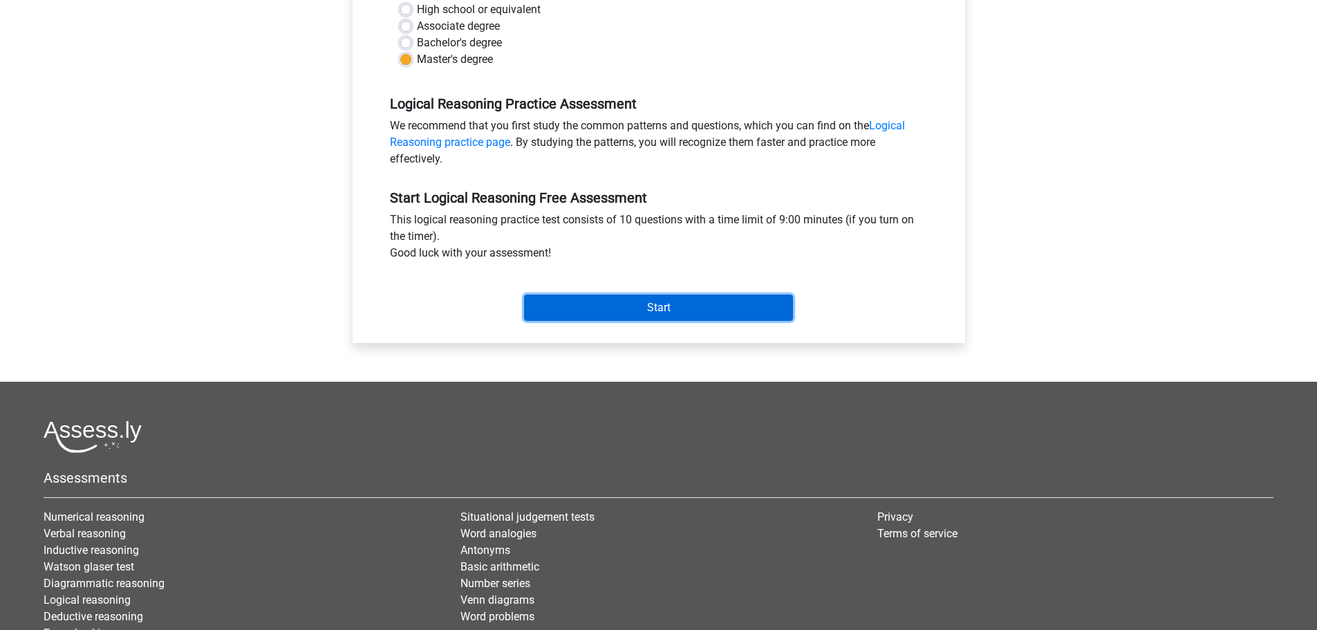
click at [619, 313] on input "Start" at bounding box center [658, 307] width 269 height 26
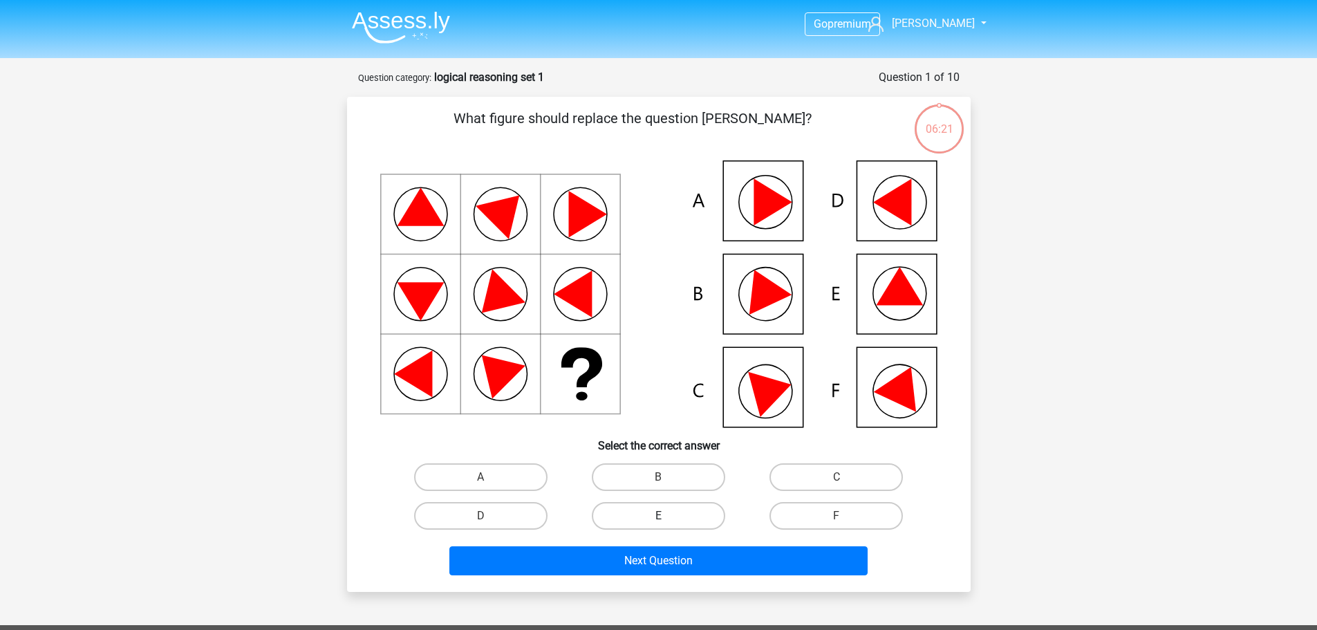
click at [632, 515] on label "E" at bounding box center [658, 516] width 133 height 28
click at [658, 516] on input "E" at bounding box center [662, 520] width 9 height 9
radio input "true"
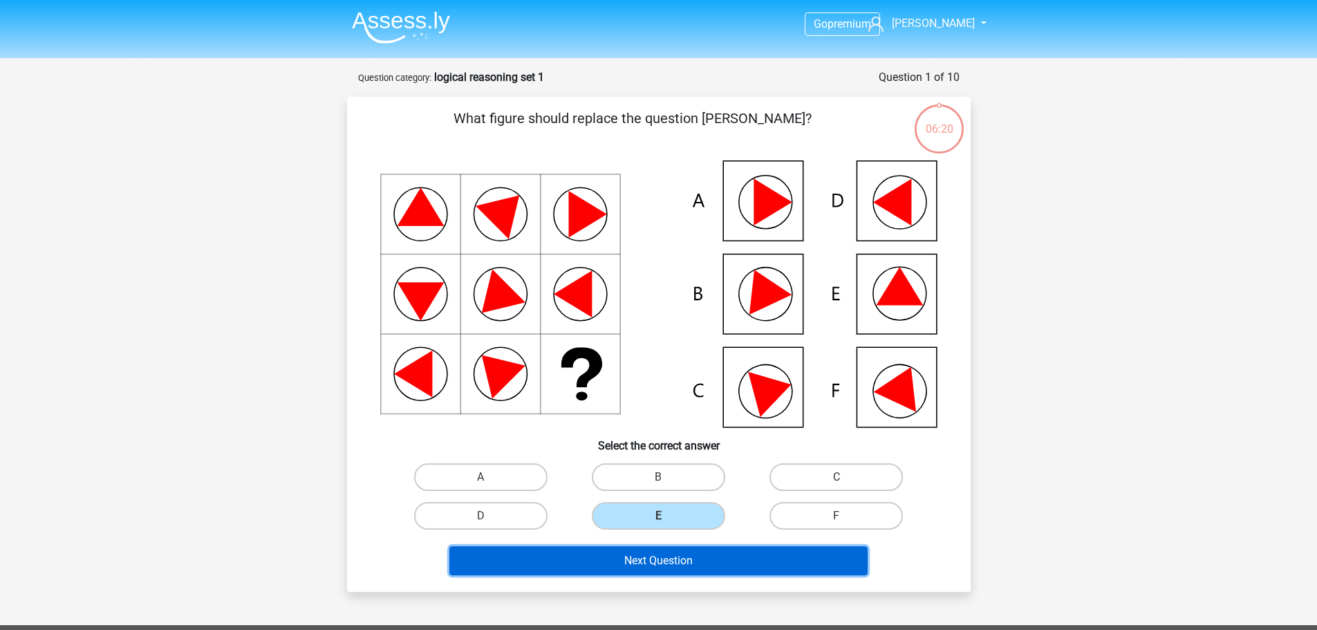
click at [644, 561] on button "Next Question" at bounding box center [658, 560] width 418 height 29
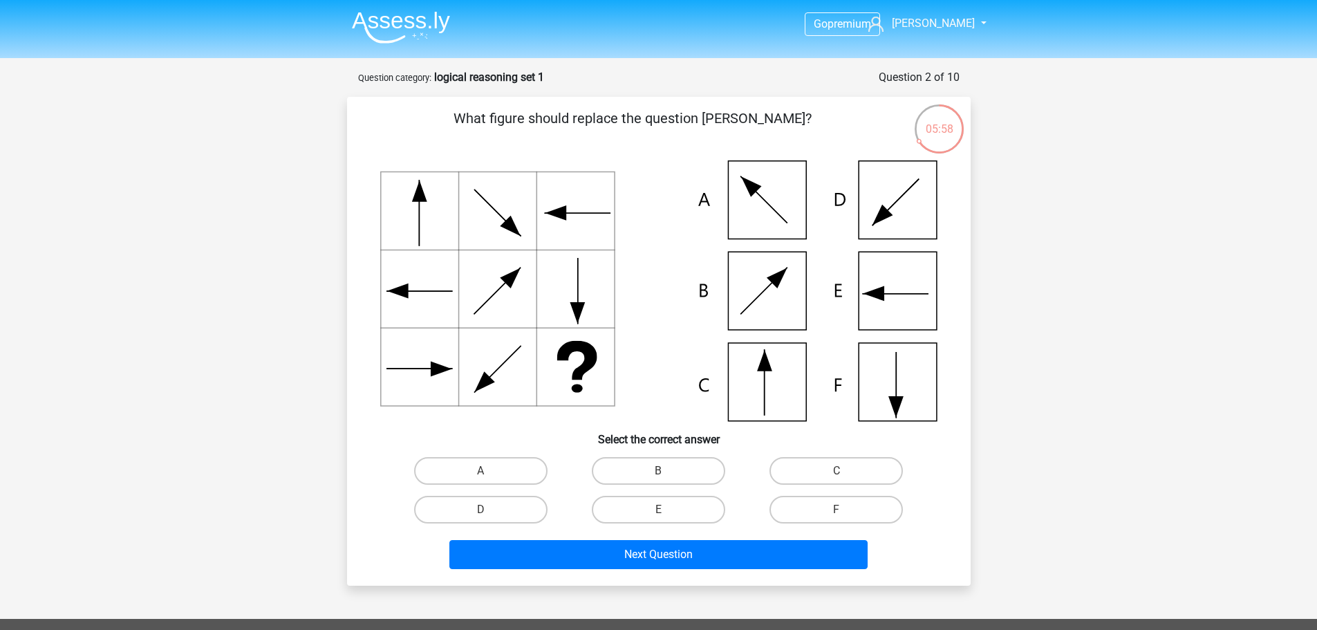
click at [765, 389] on icon at bounding box center [658, 290] width 557 height 261
click at [837, 477] on input "C" at bounding box center [840, 475] width 9 height 9
radio input "true"
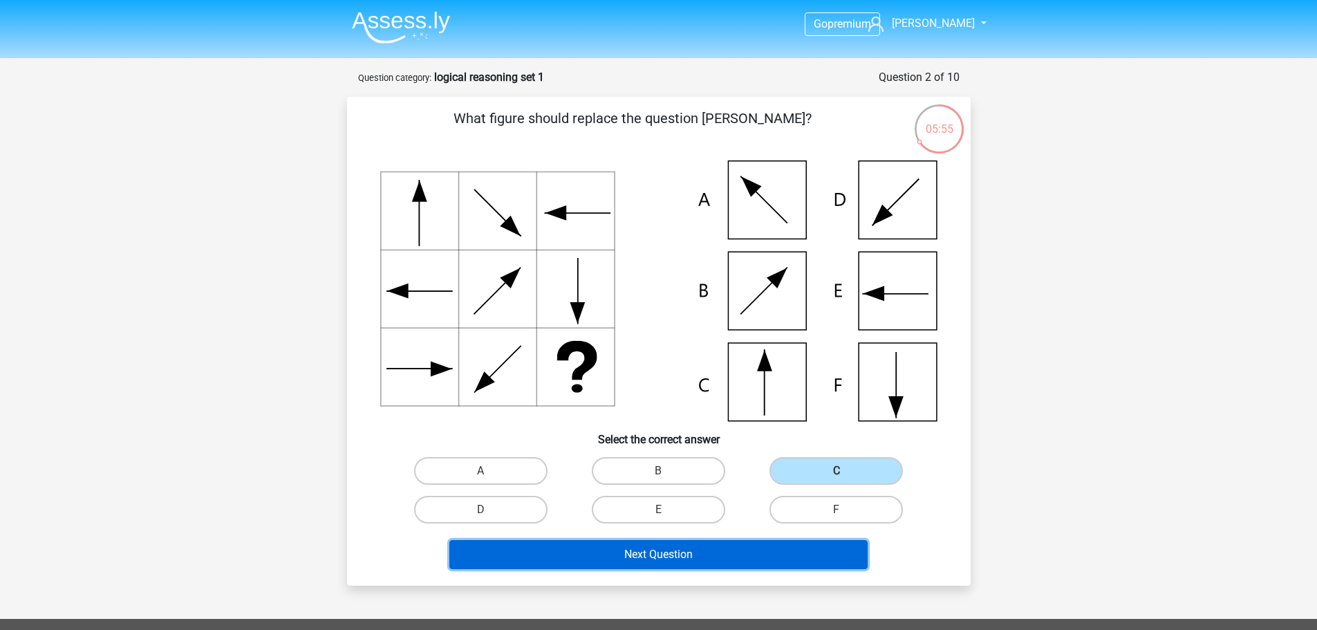
click at [749, 550] on button "Next Question" at bounding box center [658, 554] width 418 height 29
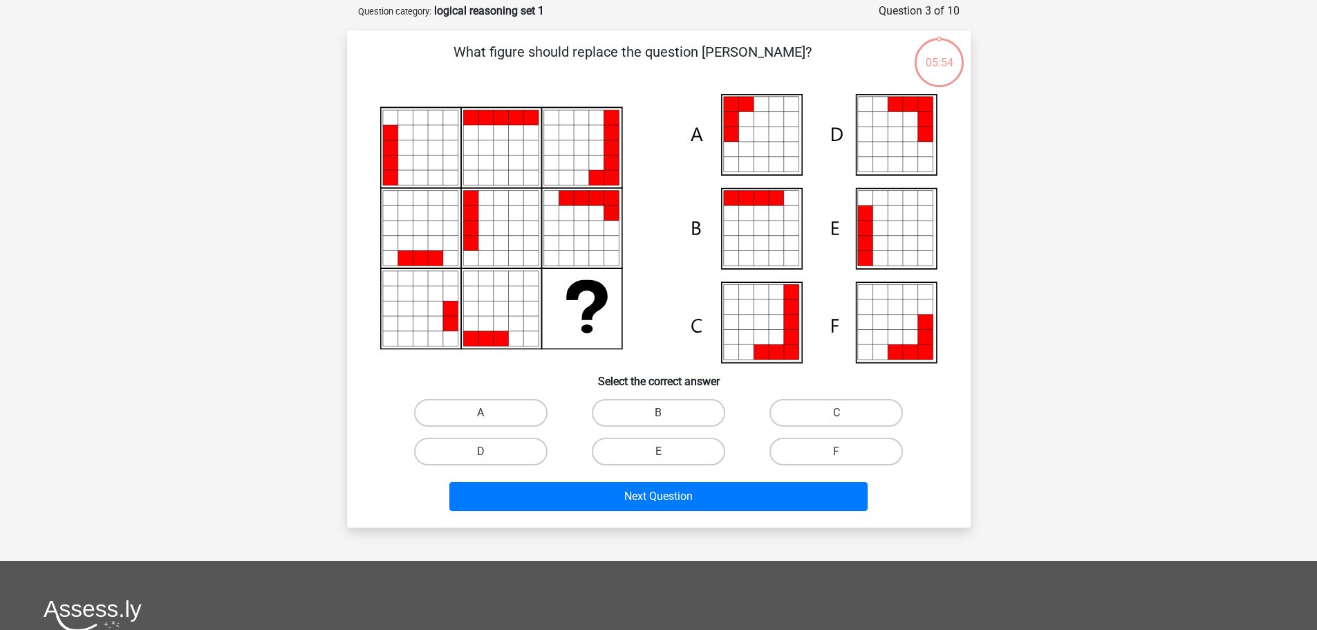
scroll to position [69, 0]
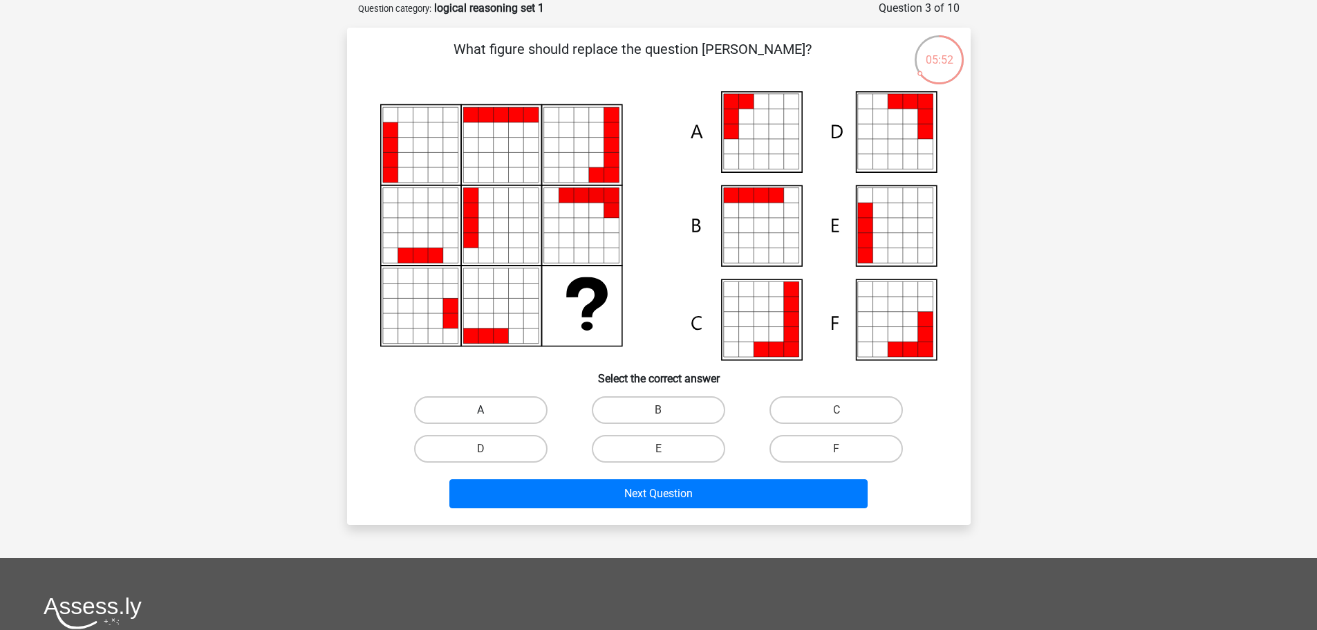
click at [505, 412] on label "A" at bounding box center [480, 410] width 133 height 28
click at [489, 412] on input "A" at bounding box center [484, 414] width 9 height 9
radio input "true"
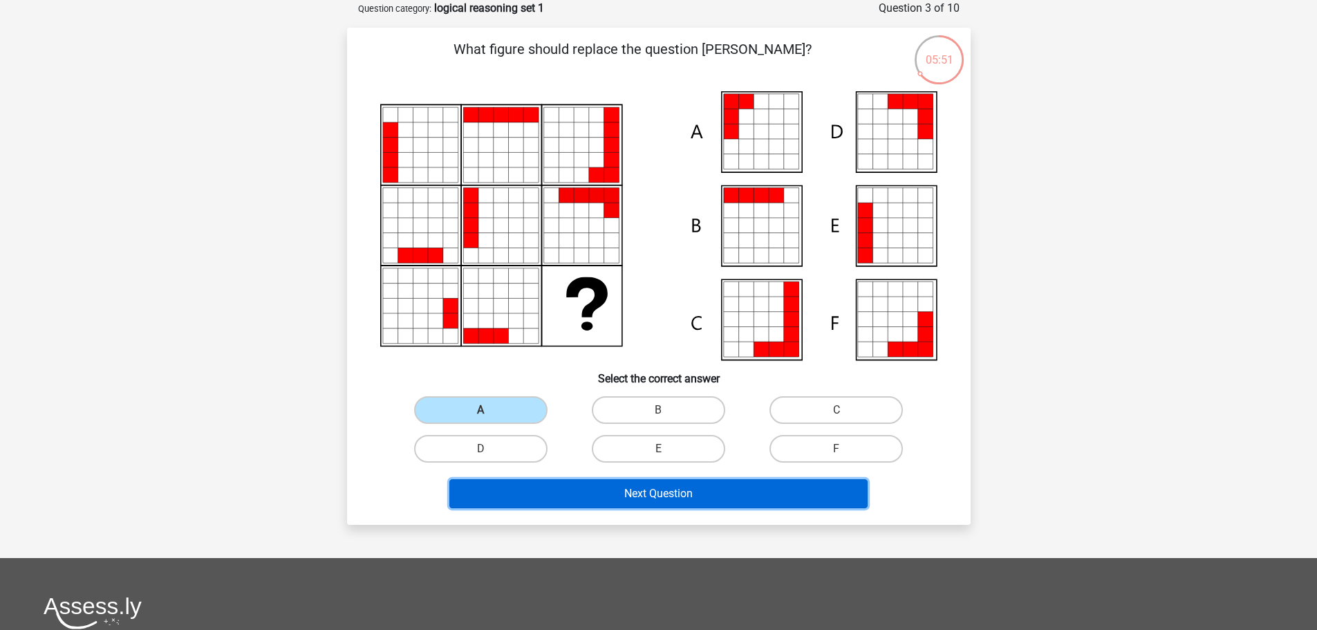
click at [638, 489] on button "Next Question" at bounding box center [658, 493] width 418 height 29
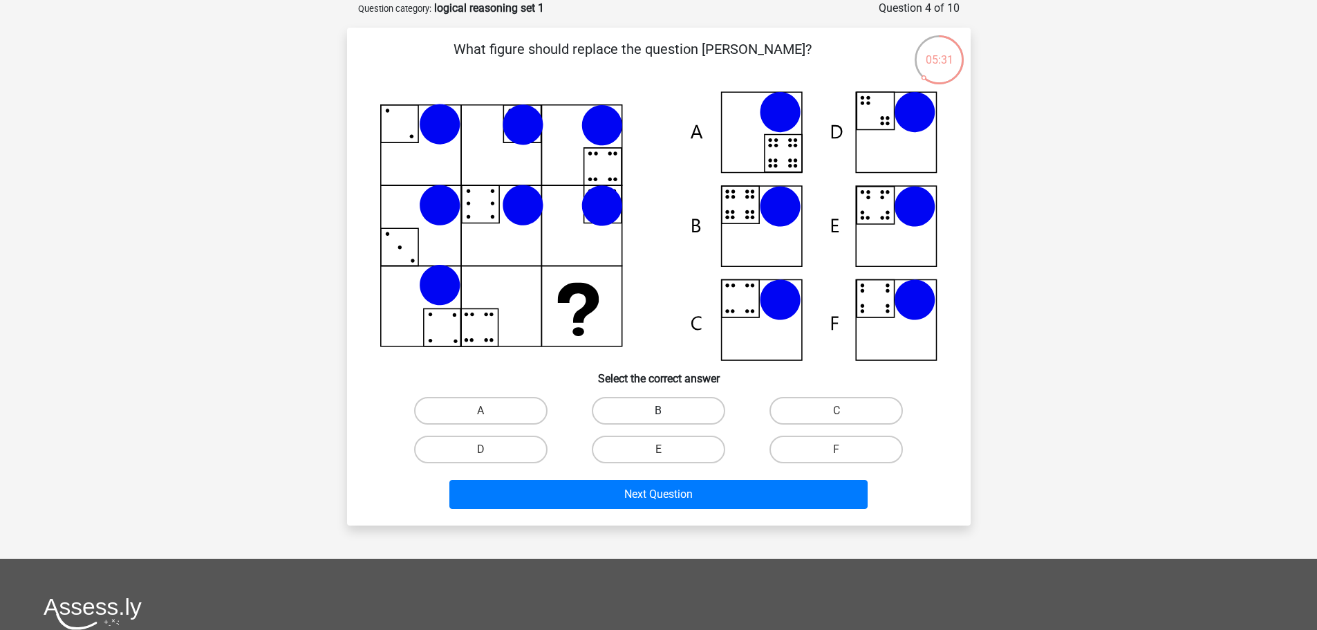
click at [688, 411] on label "B" at bounding box center [658, 411] width 133 height 28
click at [667, 411] on input "B" at bounding box center [662, 415] width 9 height 9
radio input "true"
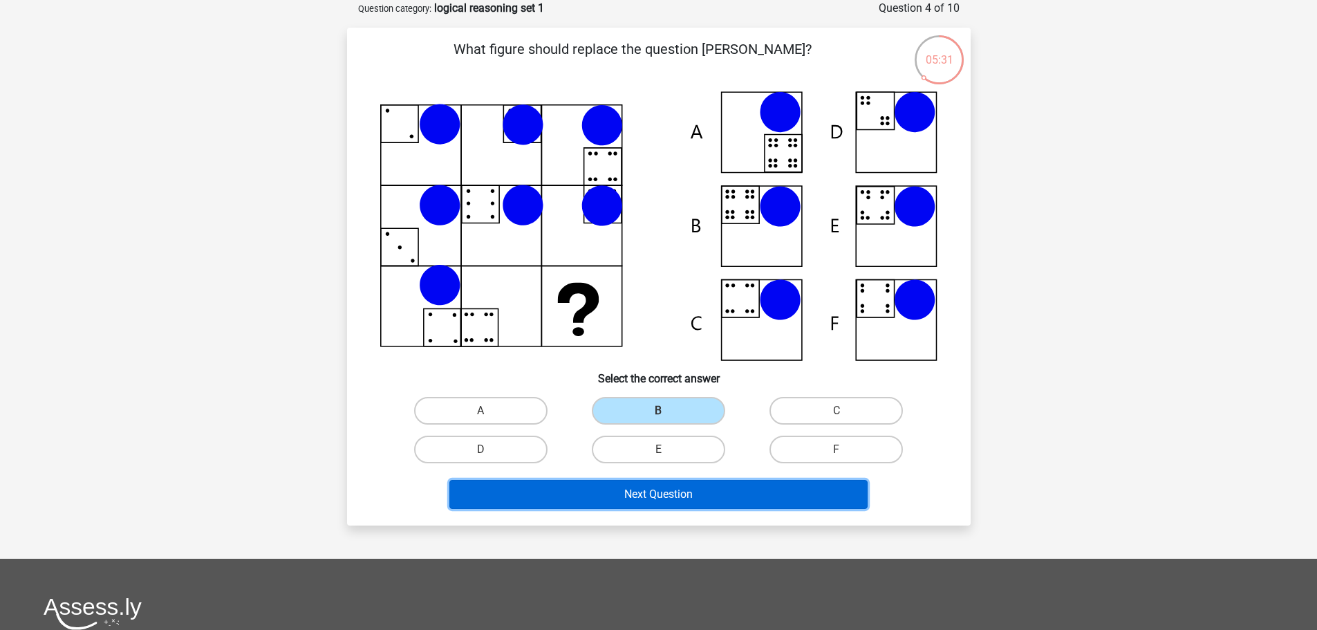
click at [698, 488] on button "Next Question" at bounding box center [658, 494] width 418 height 29
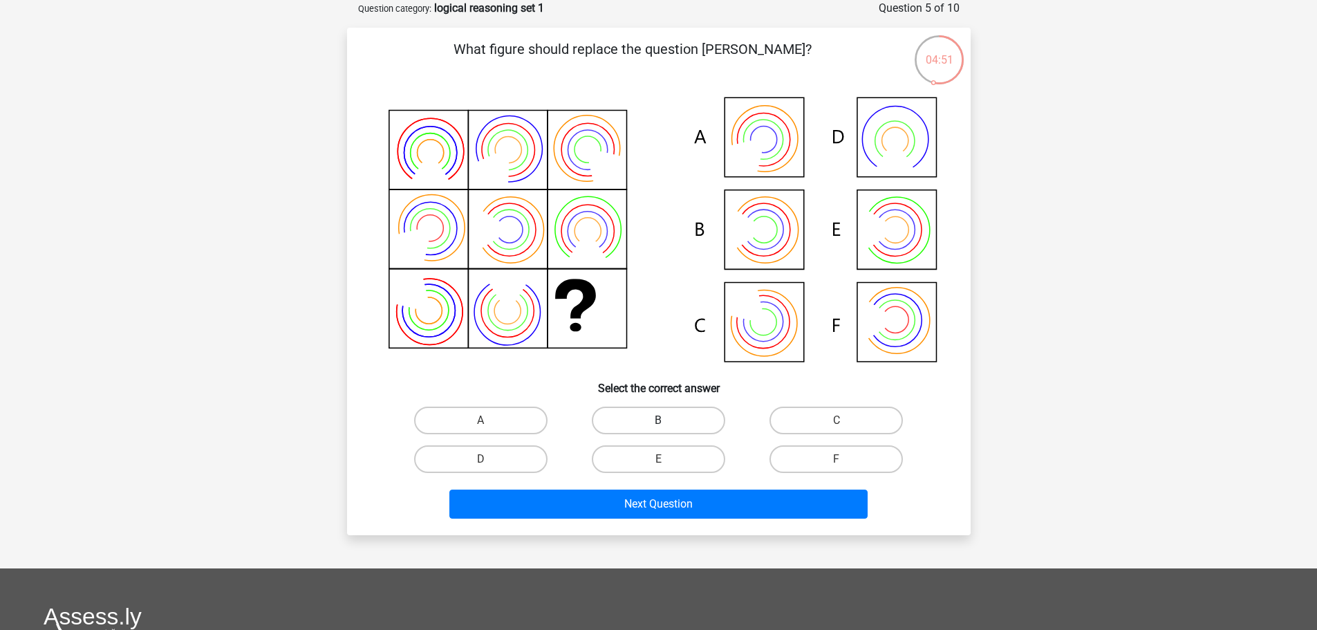
click at [677, 417] on label "B" at bounding box center [658, 420] width 133 height 28
click at [667, 420] on input "B" at bounding box center [662, 424] width 9 height 9
radio input "true"
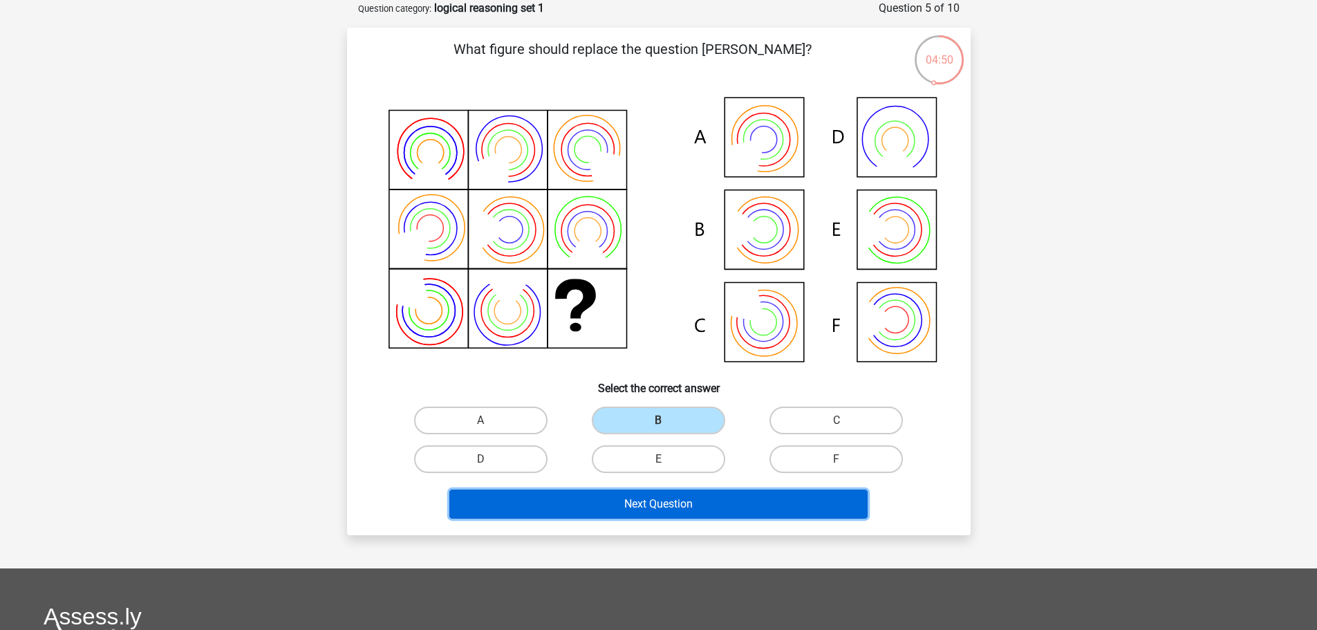
click at [671, 505] on button "Next Question" at bounding box center [658, 503] width 418 height 29
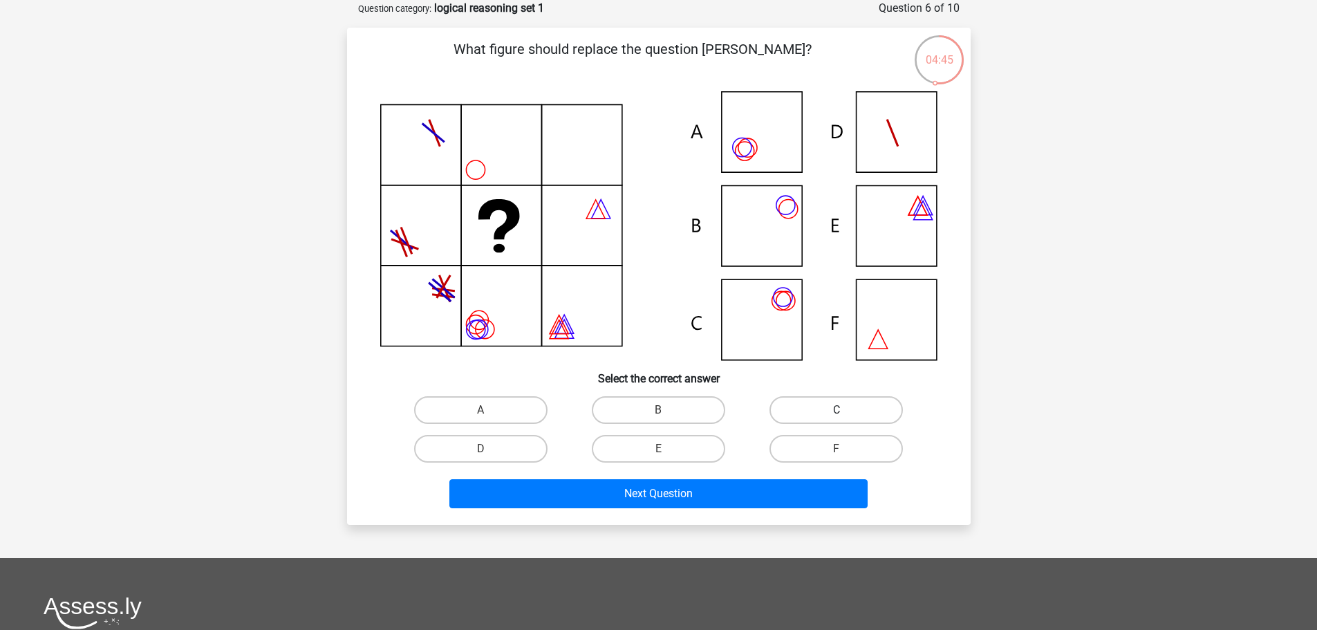
click at [831, 409] on label "C" at bounding box center [835, 410] width 133 height 28
click at [836, 410] on input "C" at bounding box center [840, 414] width 9 height 9
radio input "true"
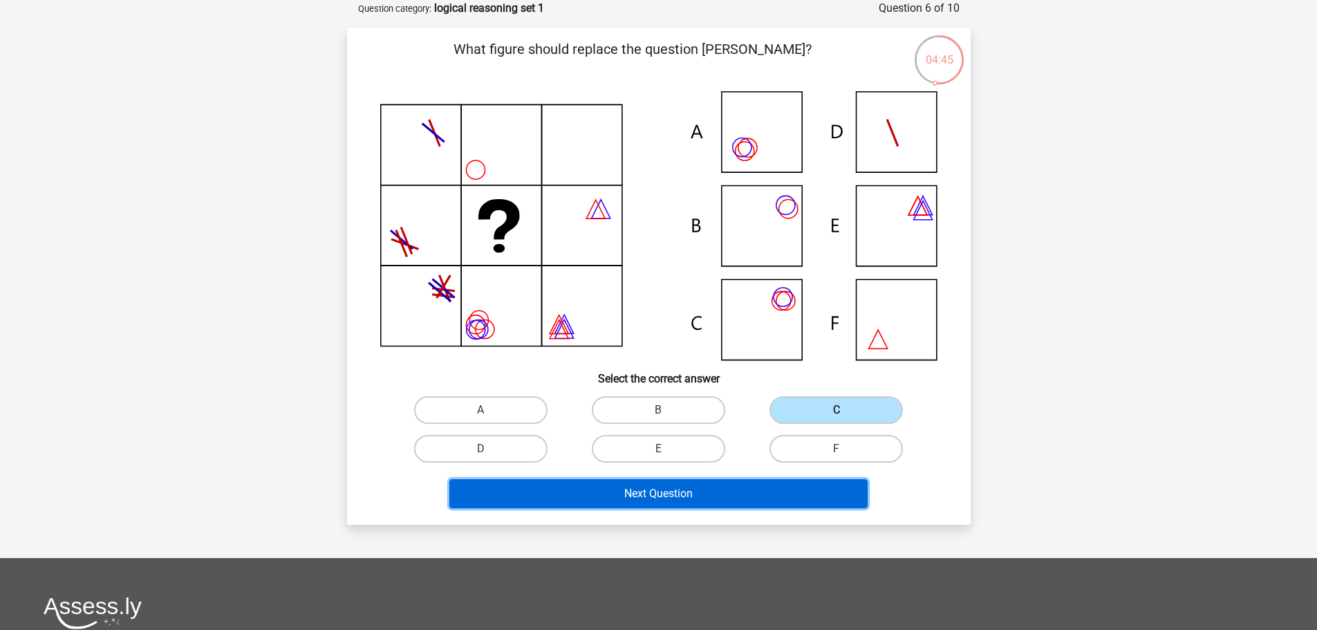
click at [747, 489] on button "Next Question" at bounding box center [658, 493] width 418 height 29
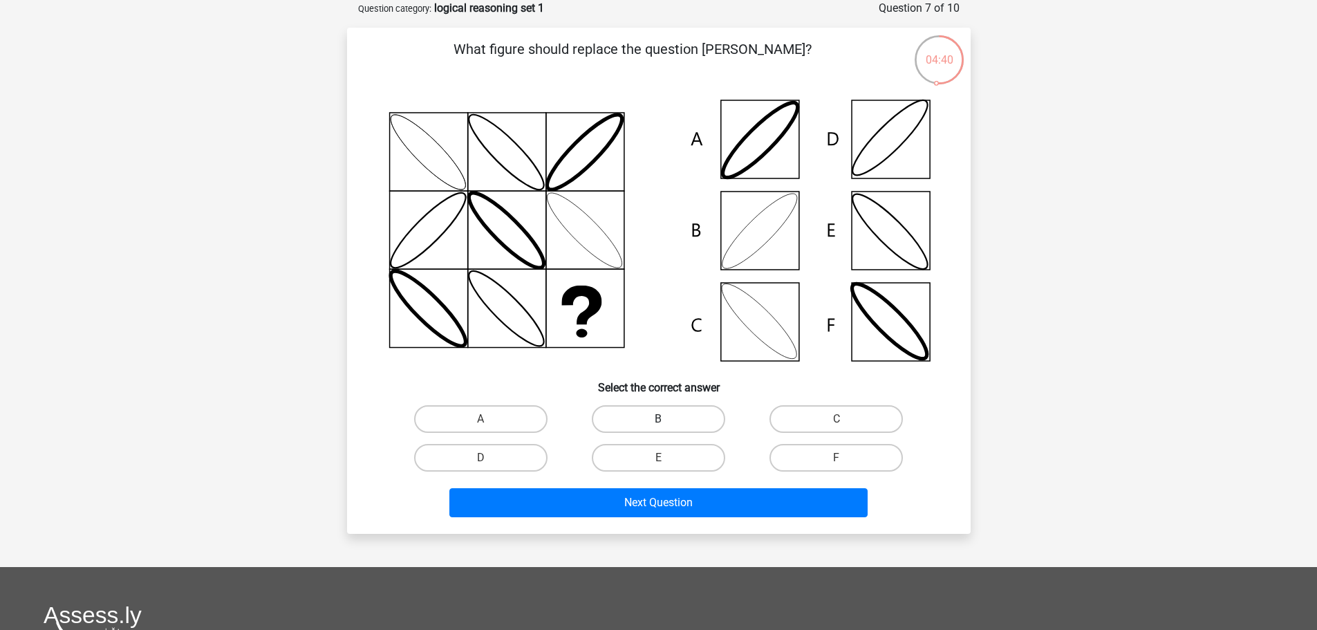
click at [690, 408] on label "B" at bounding box center [658, 419] width 133 height 28
click at [667, 419] on input "B" at bounding box center [662, 423] width 9 height 9
radio input "true"
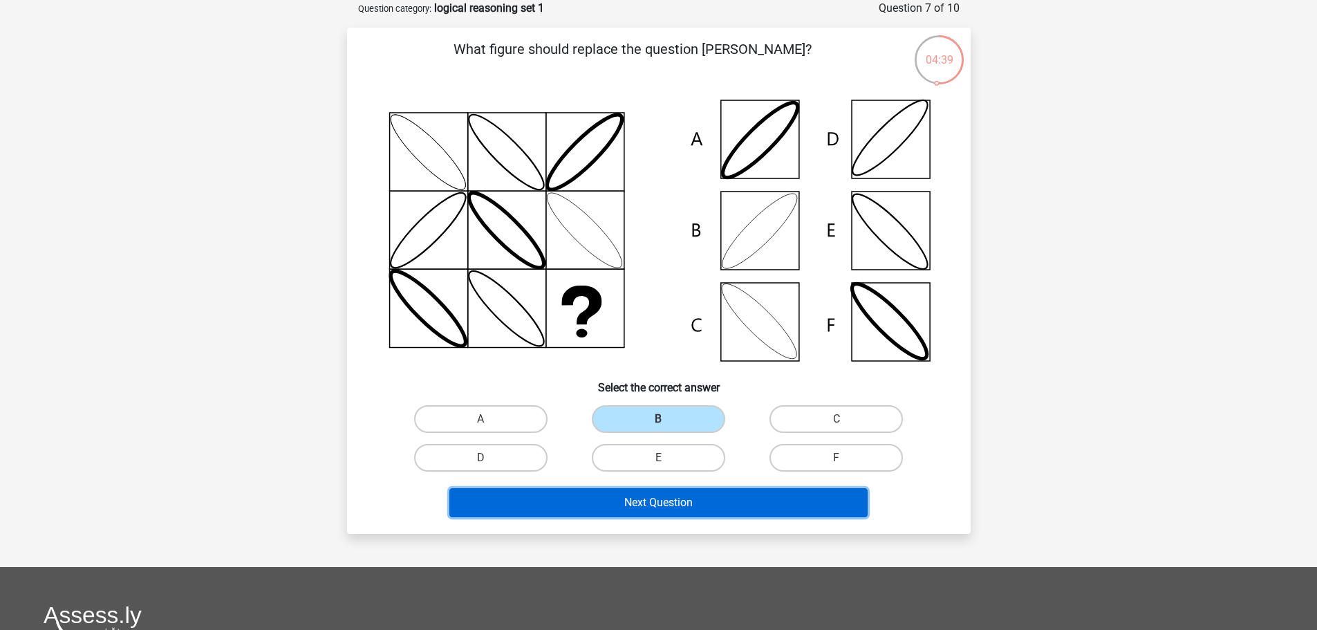
click at [687, 500] on button "Next Question" at bounding box center [658, 502] width 418 height 29
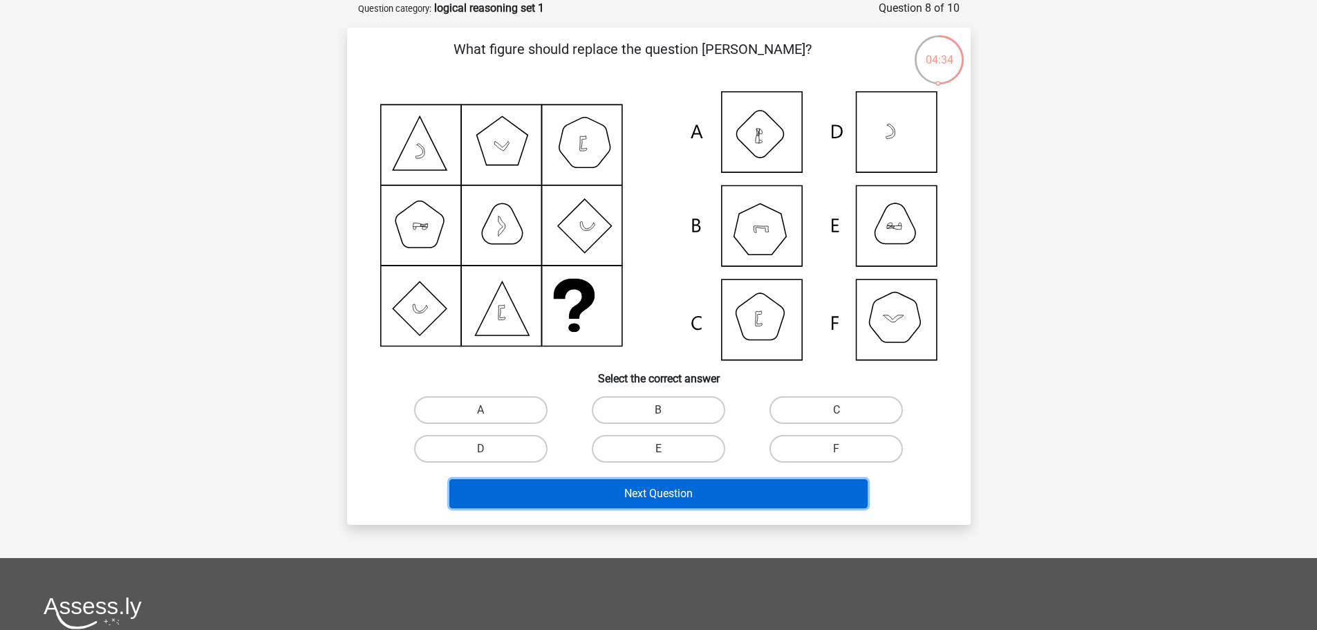
click at [675, 490] on button "Next Question" at bounding box center [658, 493] width 418 height 29
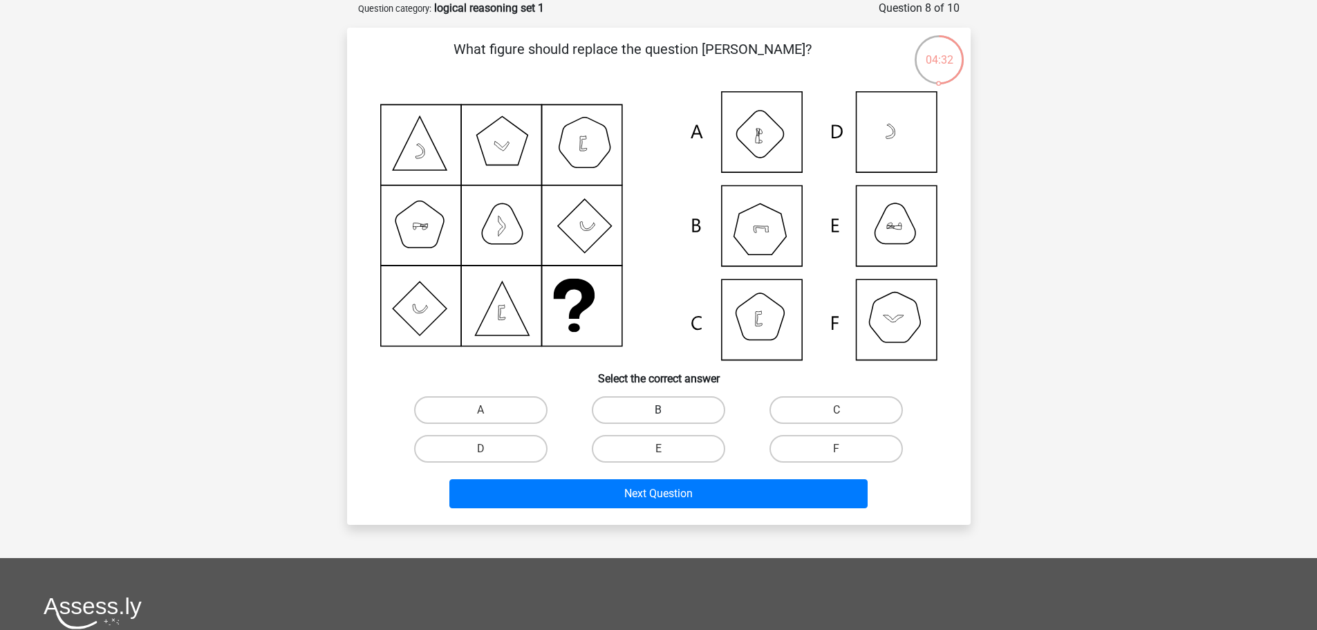
click at [634, 404] on label "B" at bounding box center [658, 410] width 133 height 28
click at [658, 410] on input "B" at bounding box center [662, 414] width 9 height 9
radio input "true"
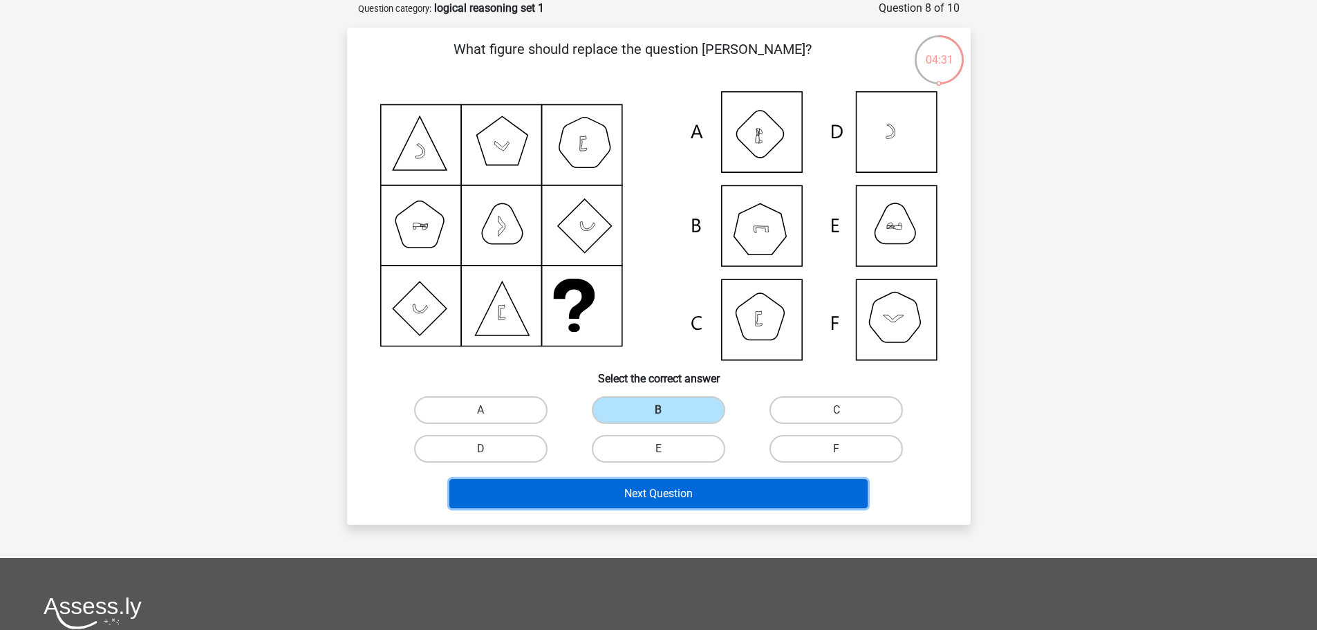
click at [684, 480] on button "Next Question" at bounding box center [658, 493] width 418 height 29
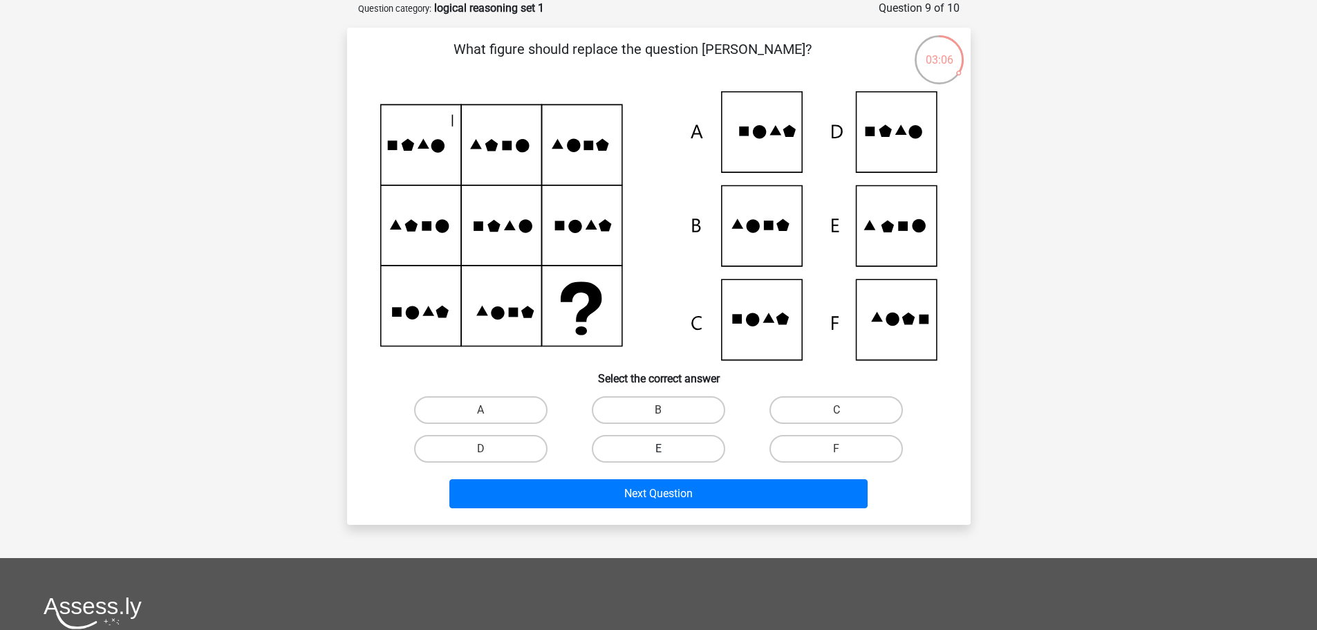
click at [650, 448] on label "E" at bounding box center [658, 449] width 133 height 28
click at [658, 449] on input "E" at bounding box center [662, 453] width 9 height 9
radio input "true"
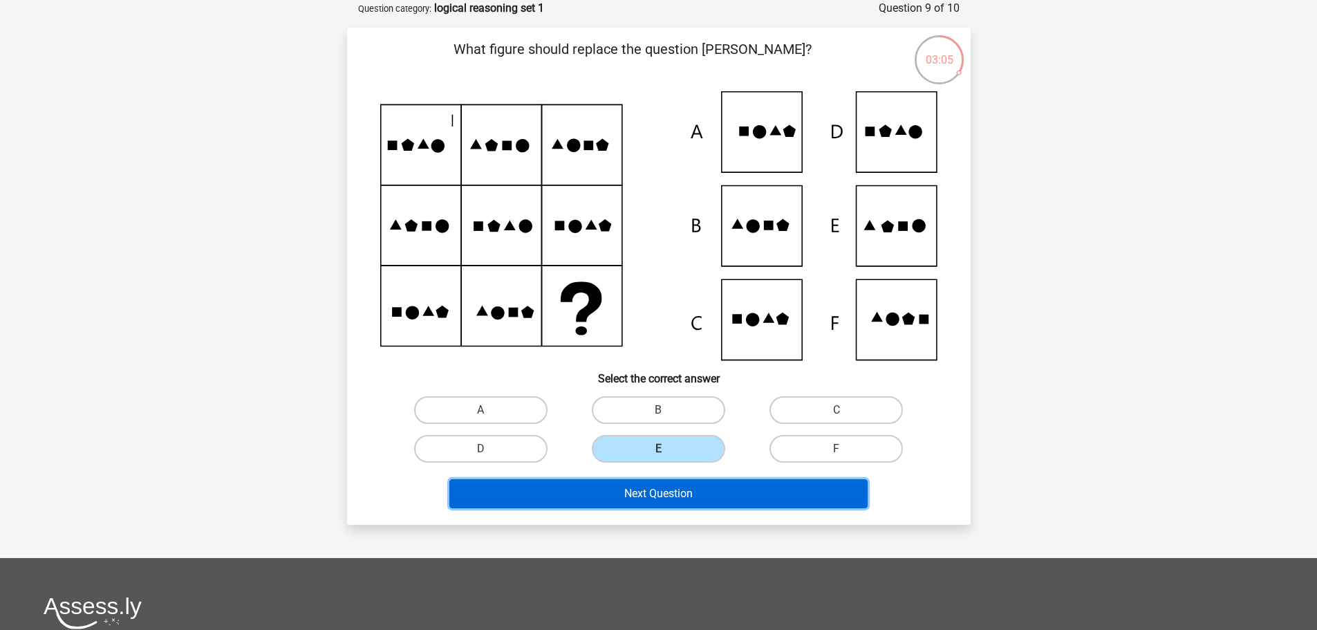
click at [663, 493] on button "Next Question" at bounding box center [658, 493] width 418 height 29
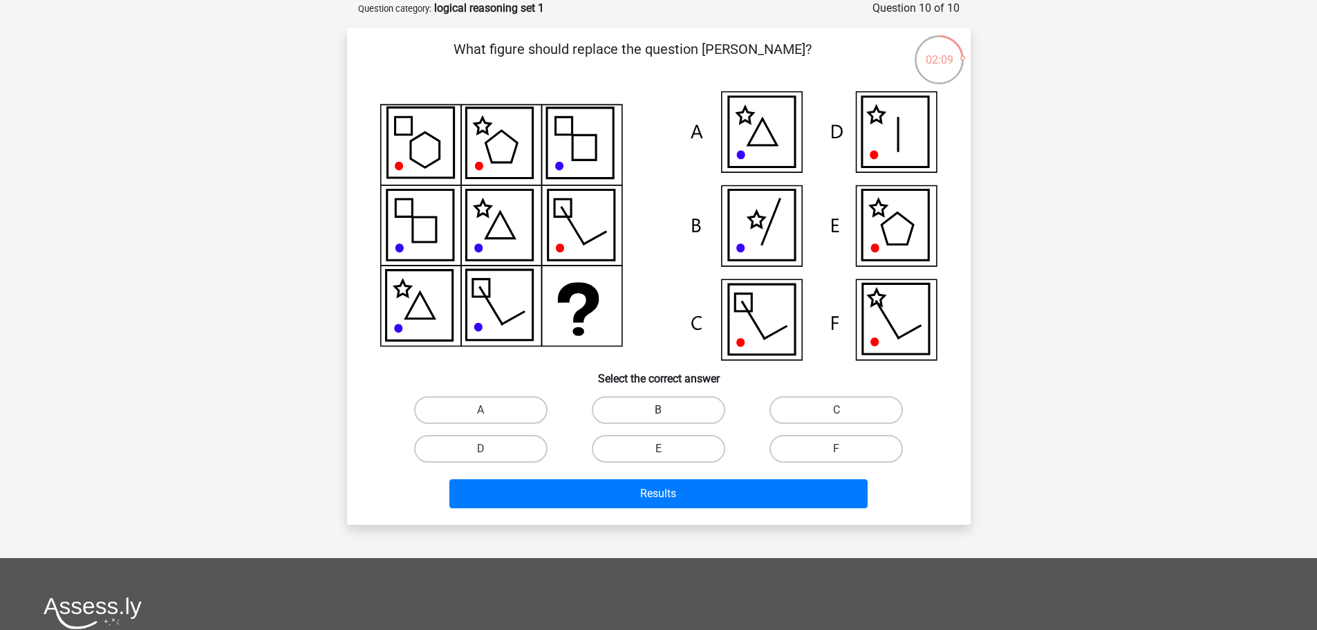
click at [674, 404] on label "B" at bounding box center [658, 410] width 133 height 28
click at [667, 410] on input "B" at bounding box center [662, 414] width 9 height 9
radio input "true"
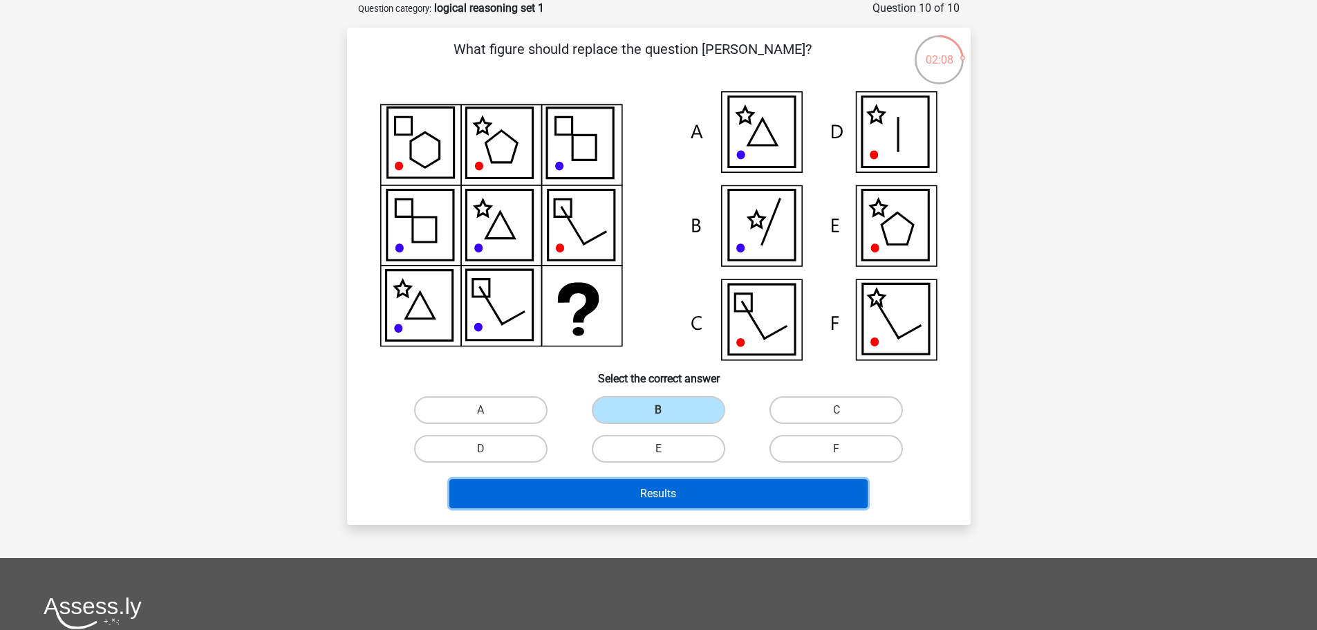
click at [695, 493] on button "Results" at bounding box center [658, 493] width 418 height 29
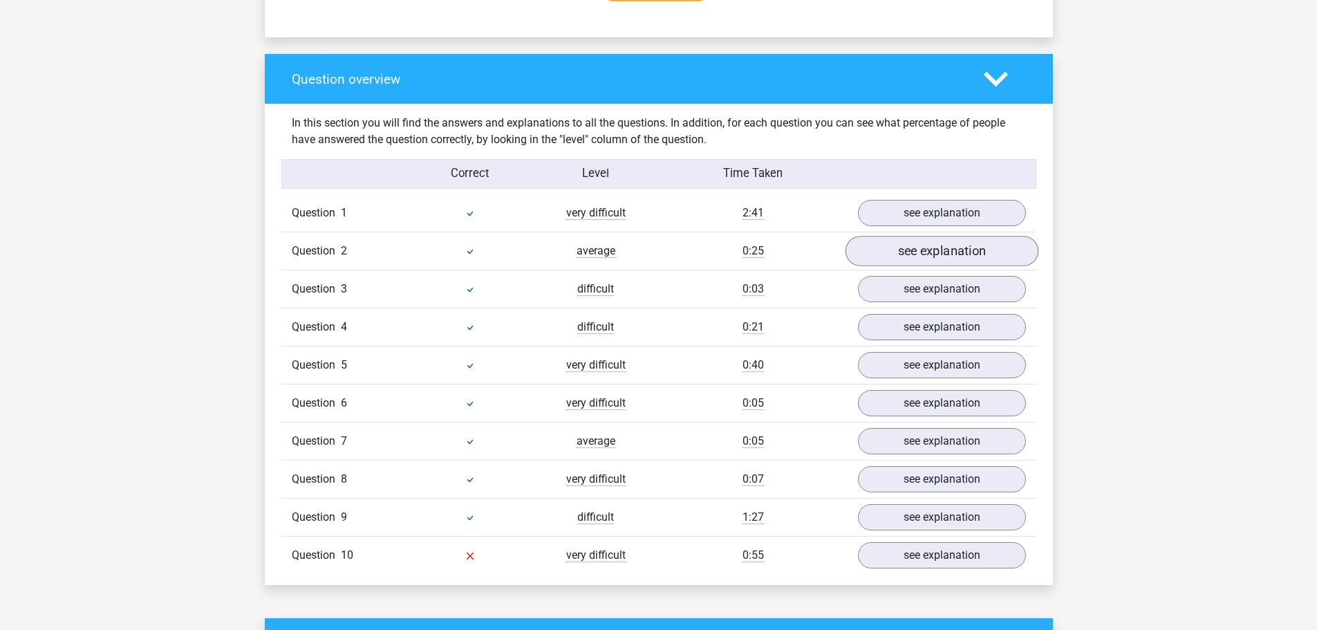
scroll to position [968, 0]
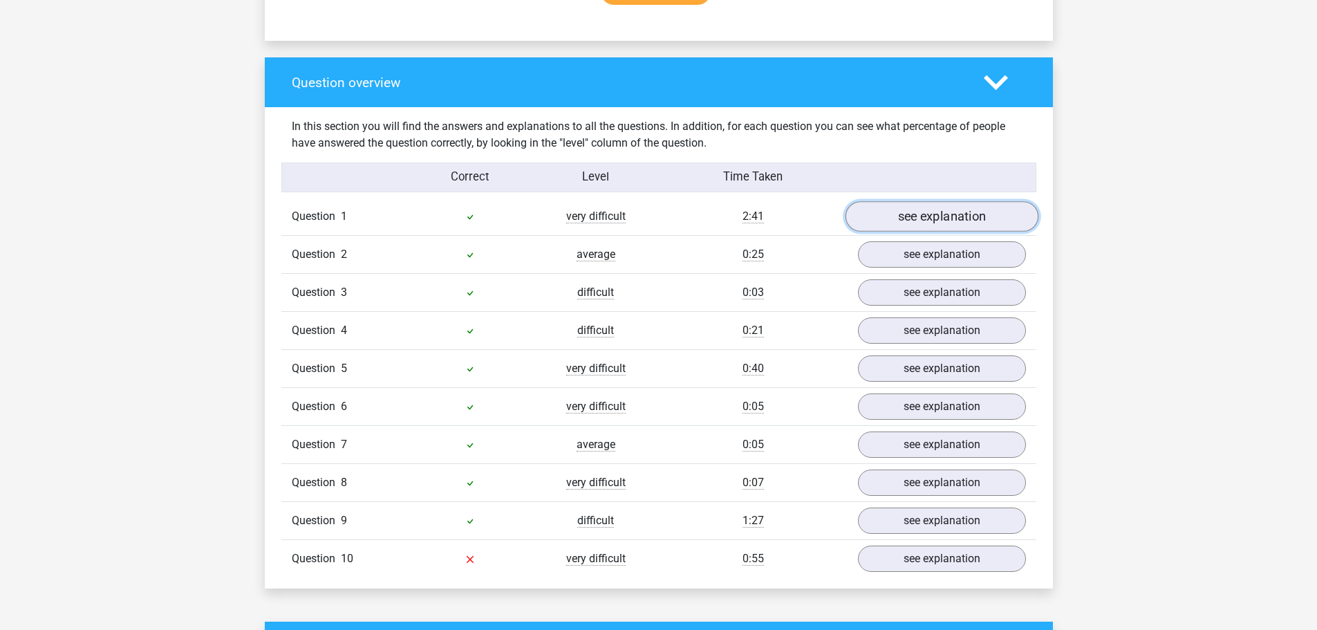
click at [931, 216] on link "see explanation" at bounding box center [941, 217] width 193 height 30
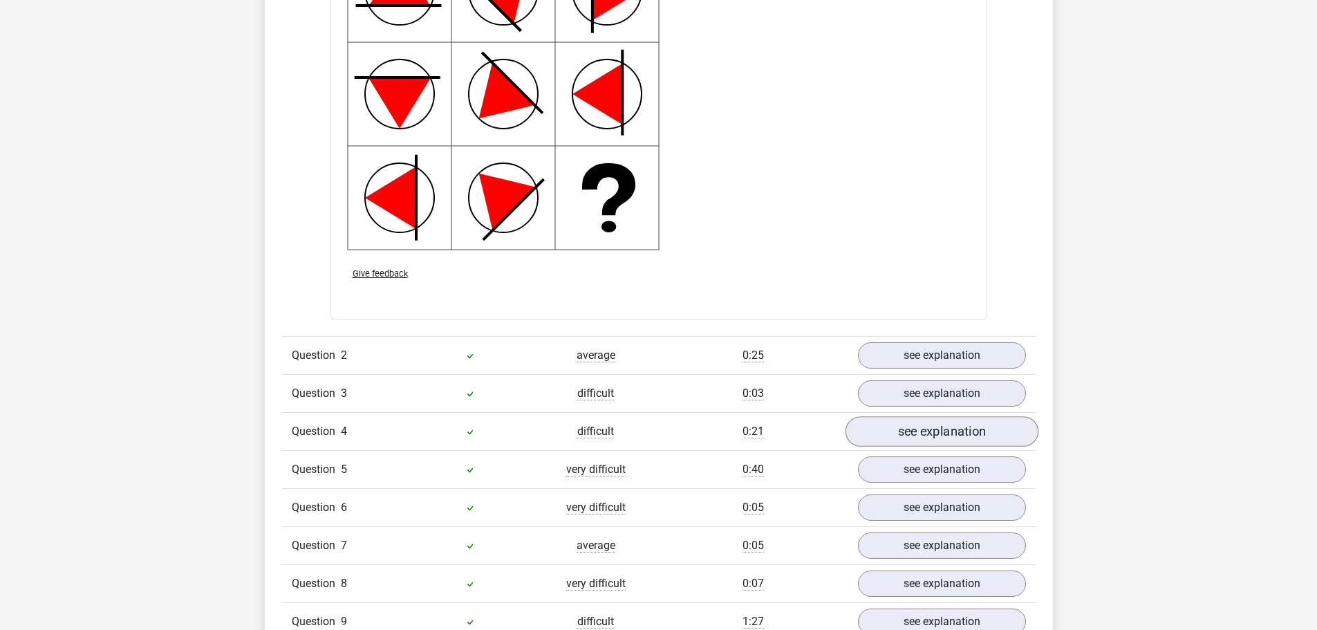
scroll to position [1935, 0]
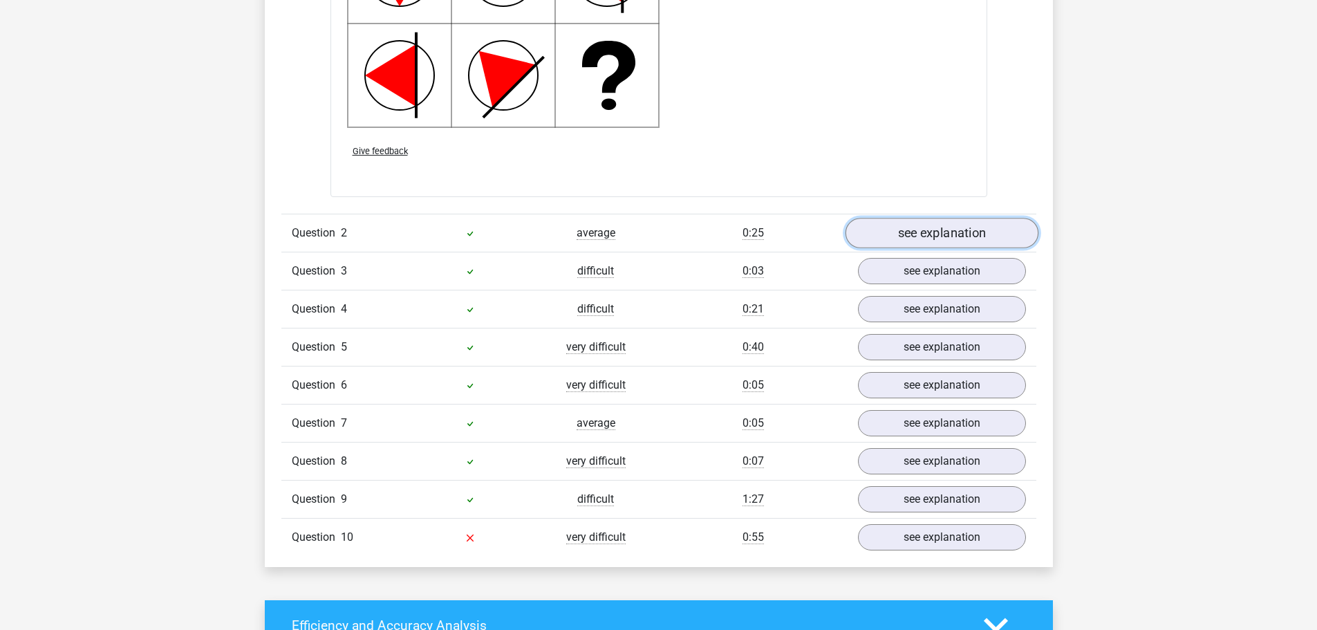
click at [938, 239] on link "see explanation" at bounding box center [941, 233] width 193 height 30
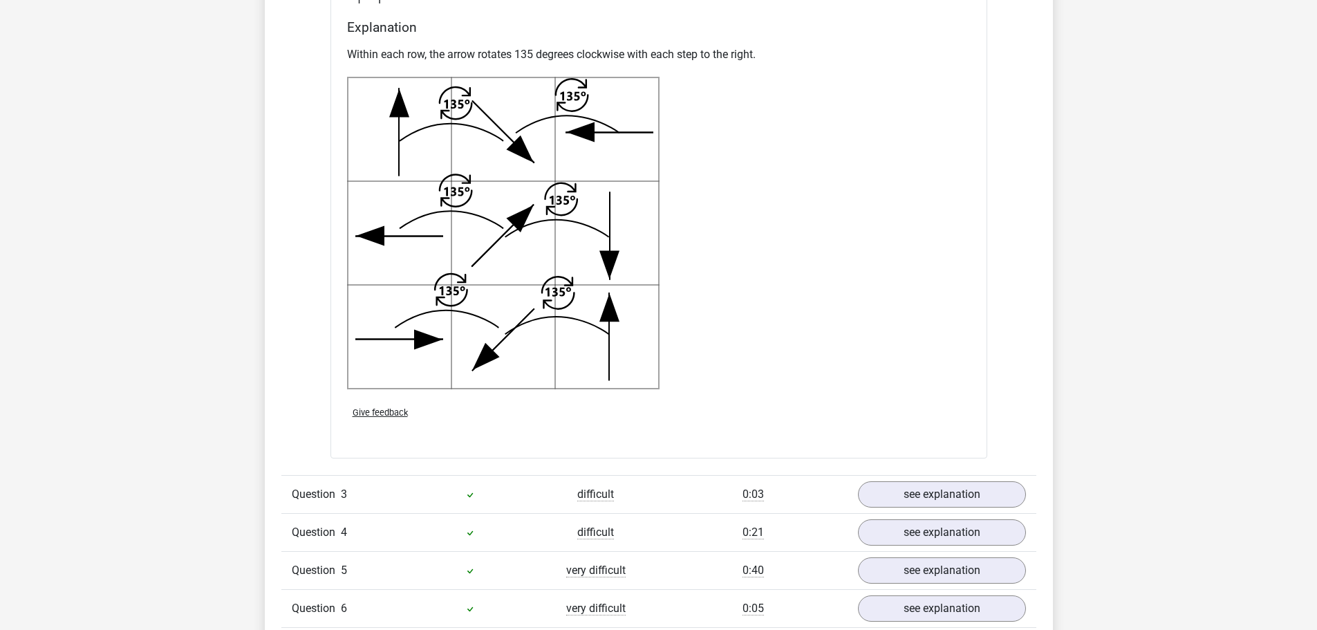
scroll to position [2834, 0]
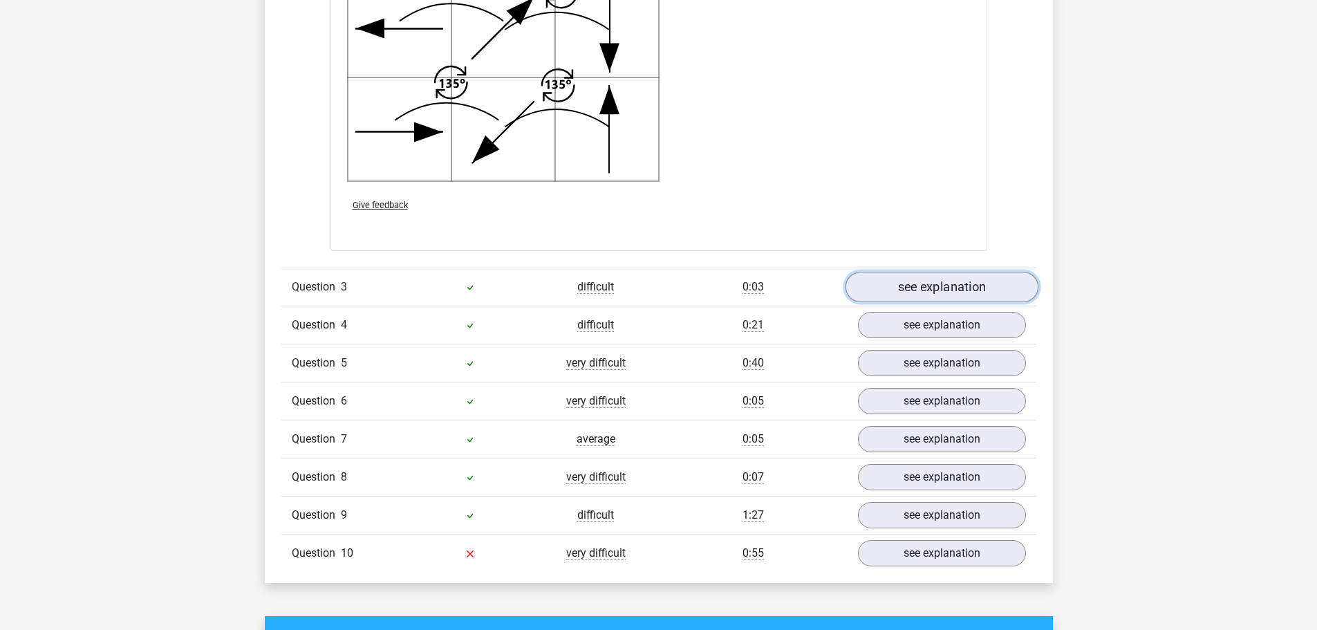
click at [933, 280] on link "see explanation" at bounding box center [941, 287] width 193 height 30
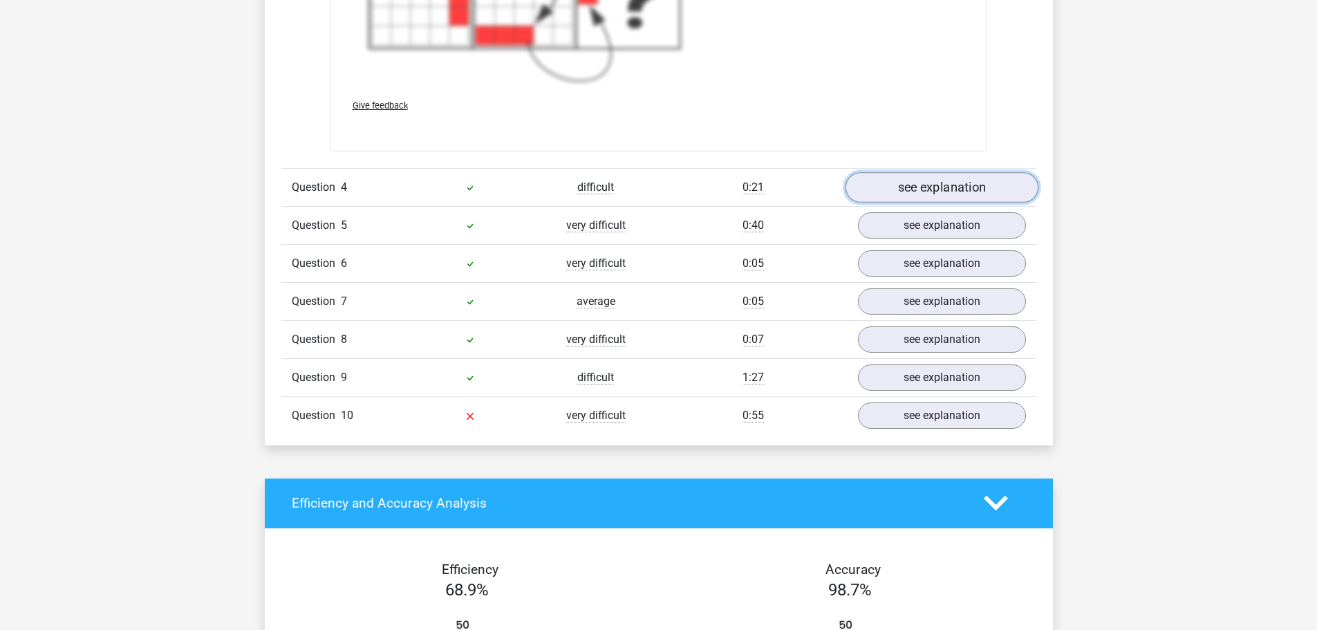
click at [925, 184] on link "see explanation" at bounding box center [941, 187] width 193 height 30
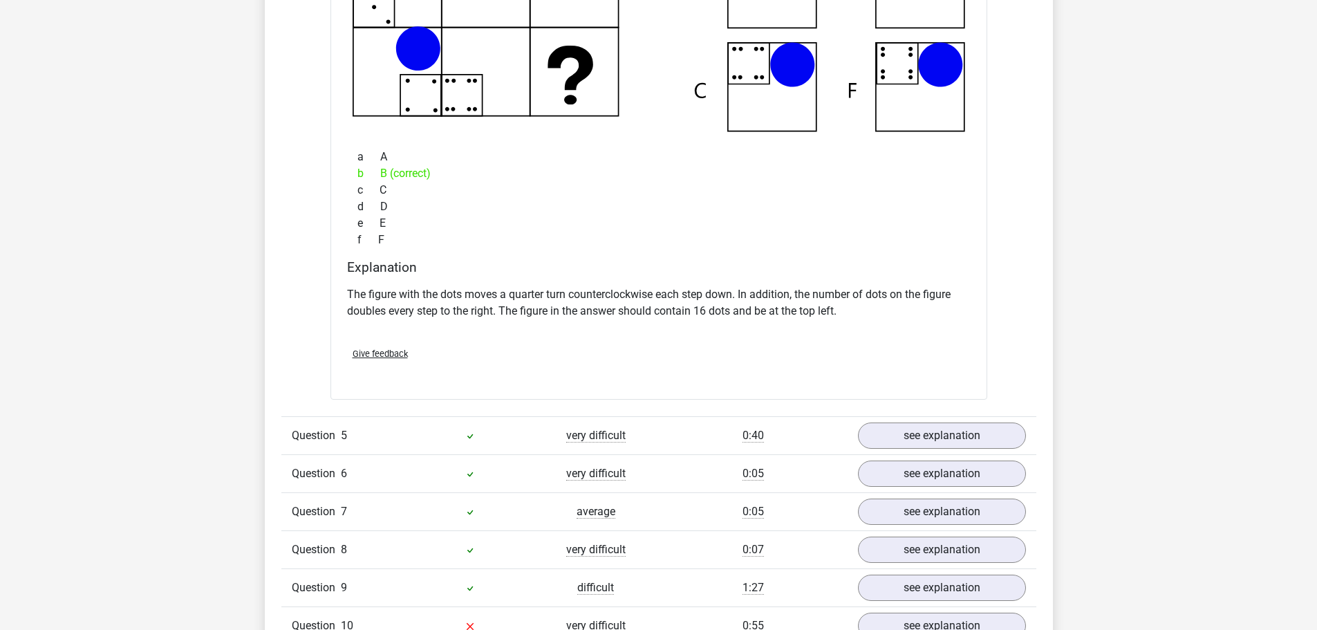
scroll to position [4631, 0]
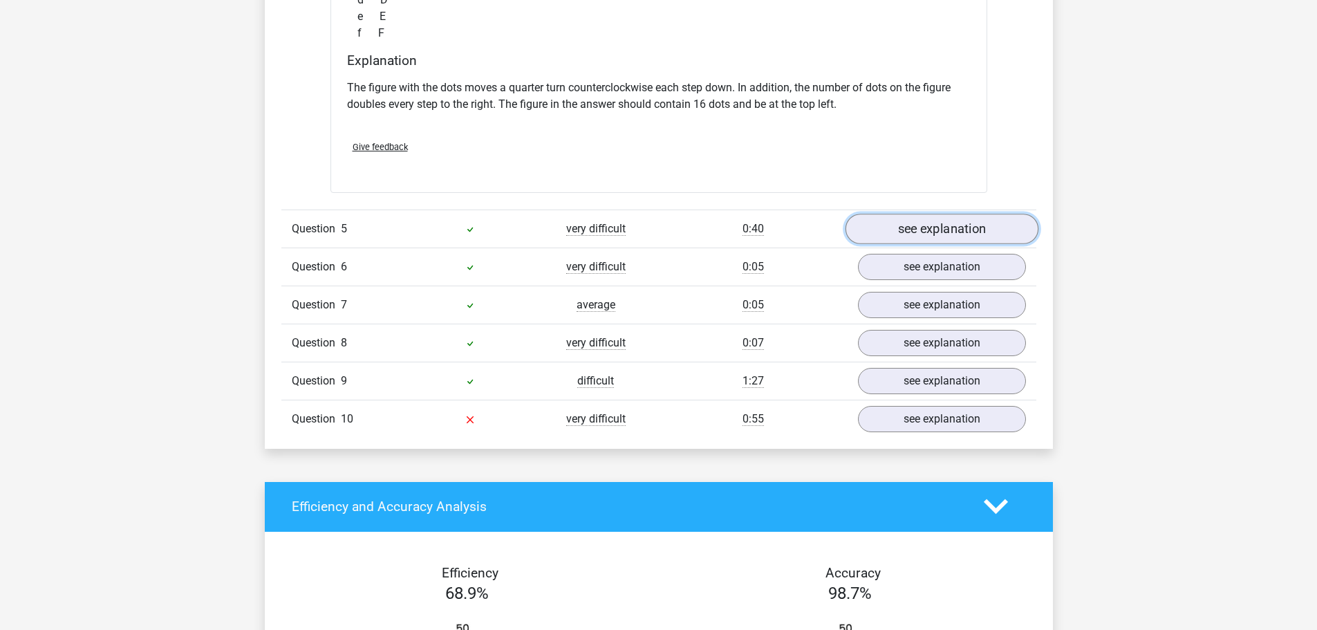
click at [935, 236] on link "see explanation" at bounding box center [941, 229] width 193 height 30
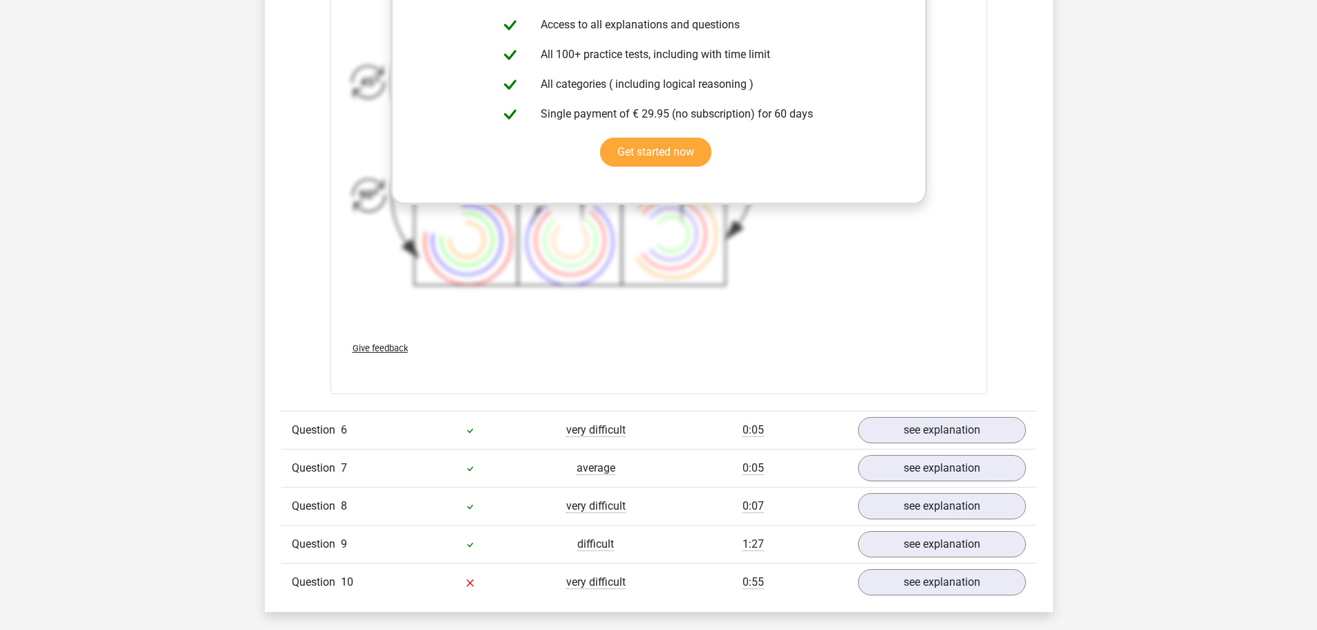
scroll to position [5668, 0]
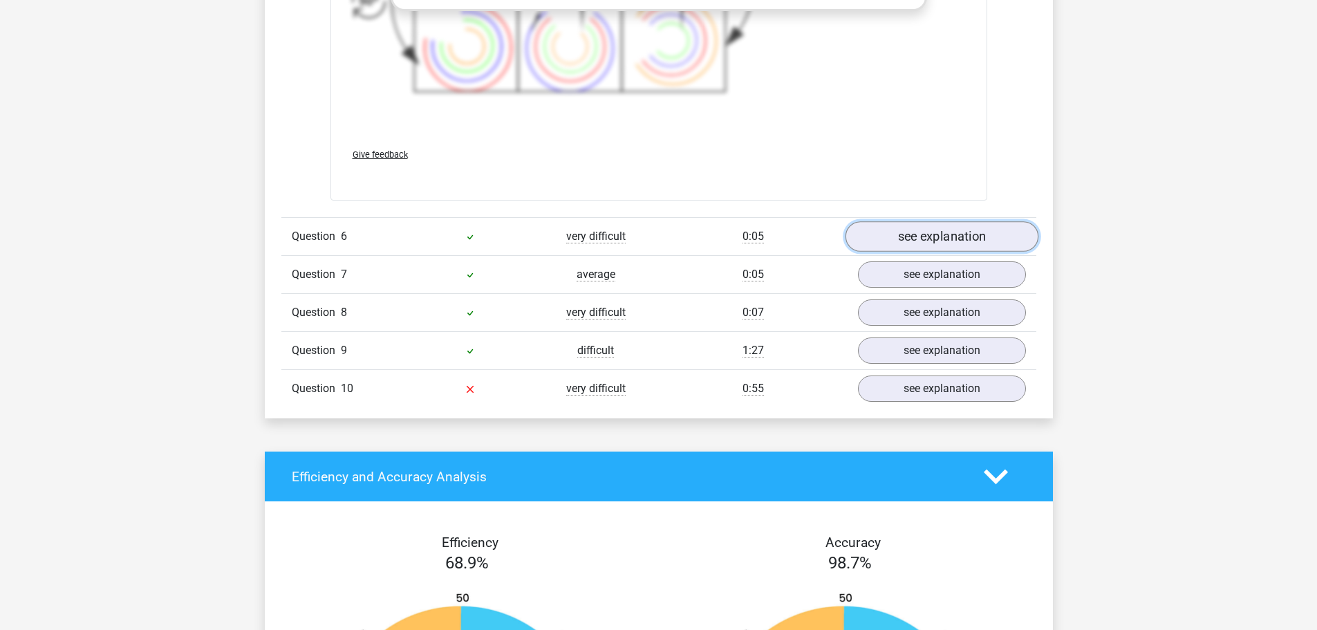
click at [936, 238] on link "see explanation" at bounding box center [941, 237] width 193 height 30
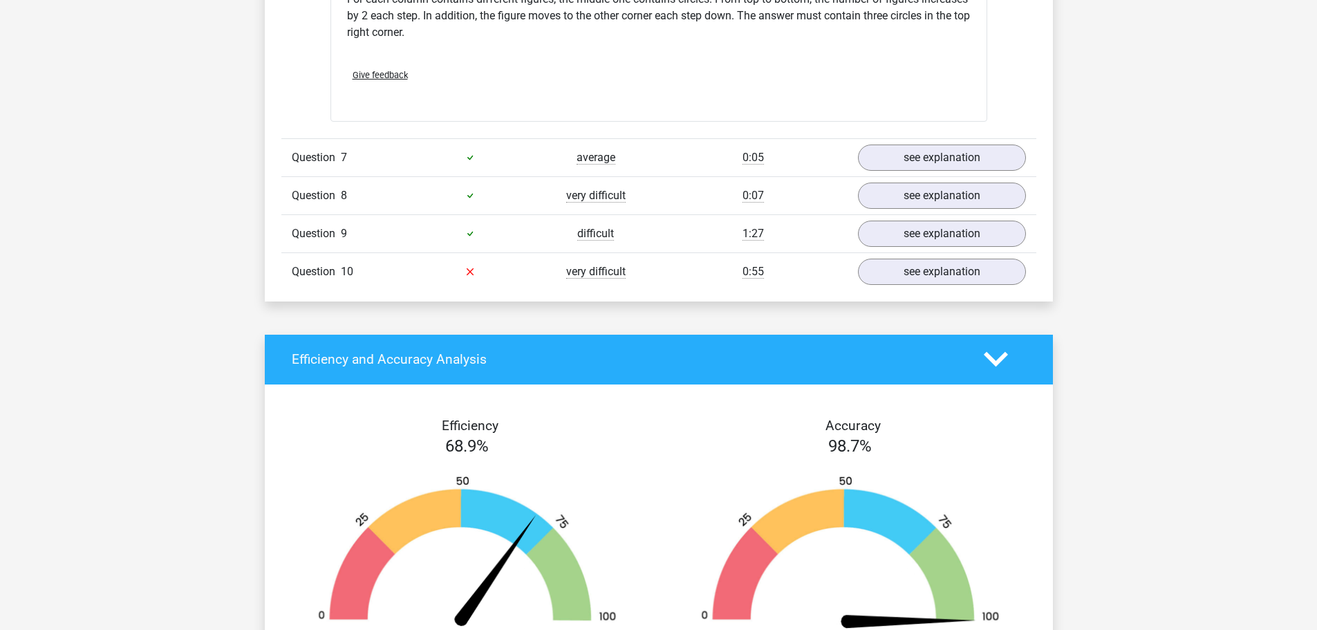
scroll to position [6428, 0]
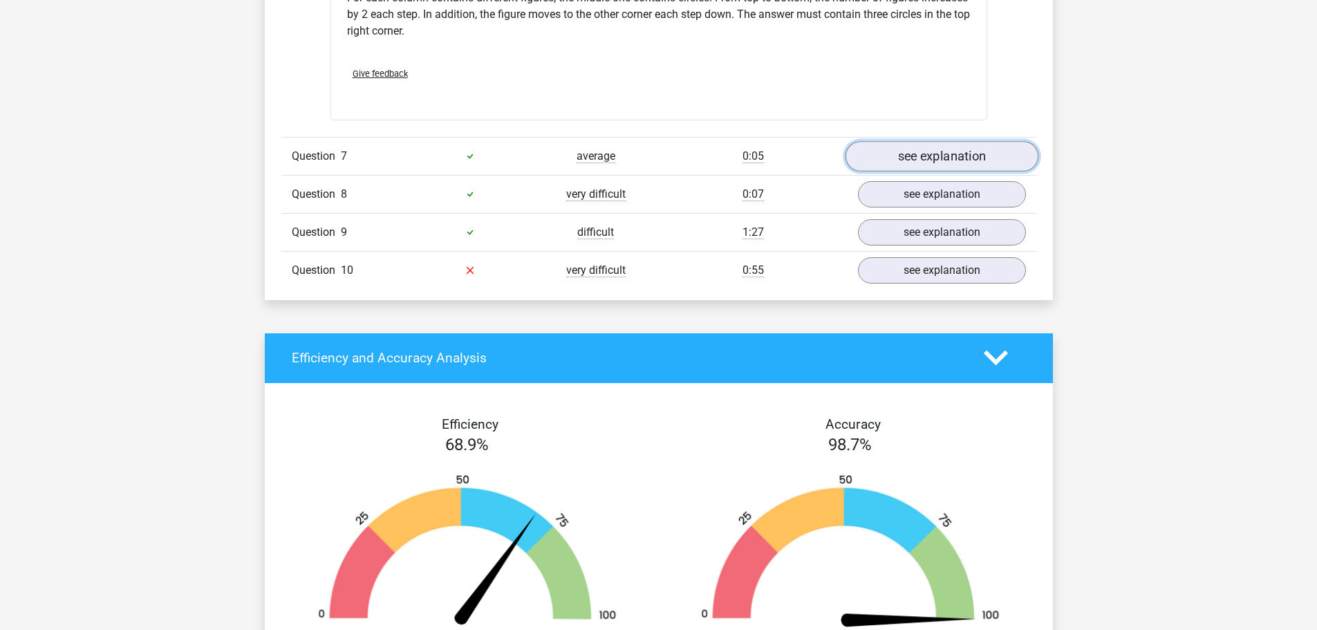
click at [930, 156] on link "see explanation" at bounding box center [941, 156] width 193 height 30
